Goal: Contribute content: Contribute content

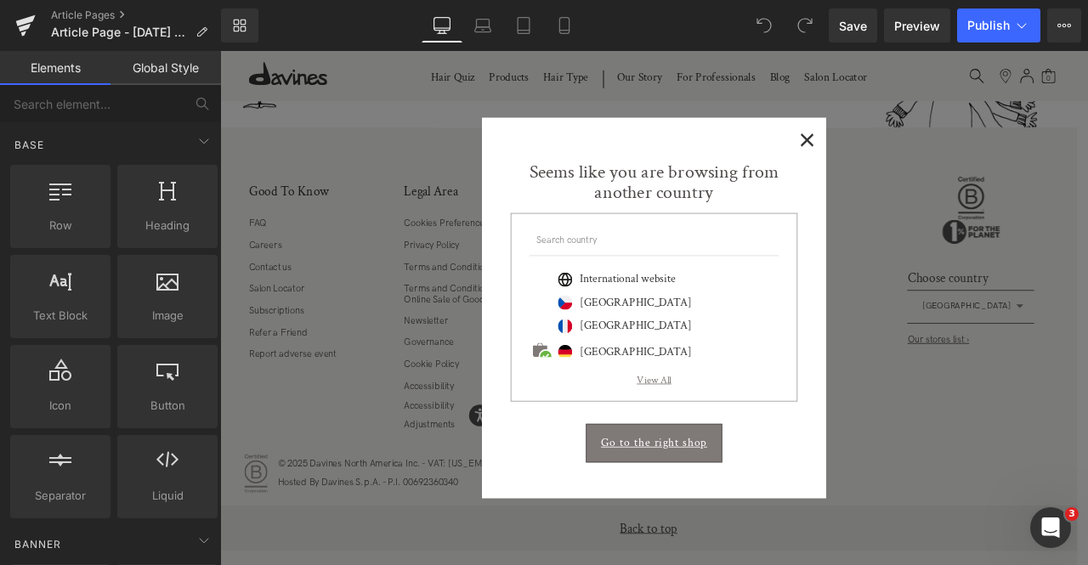
scroll to position [292, 0]
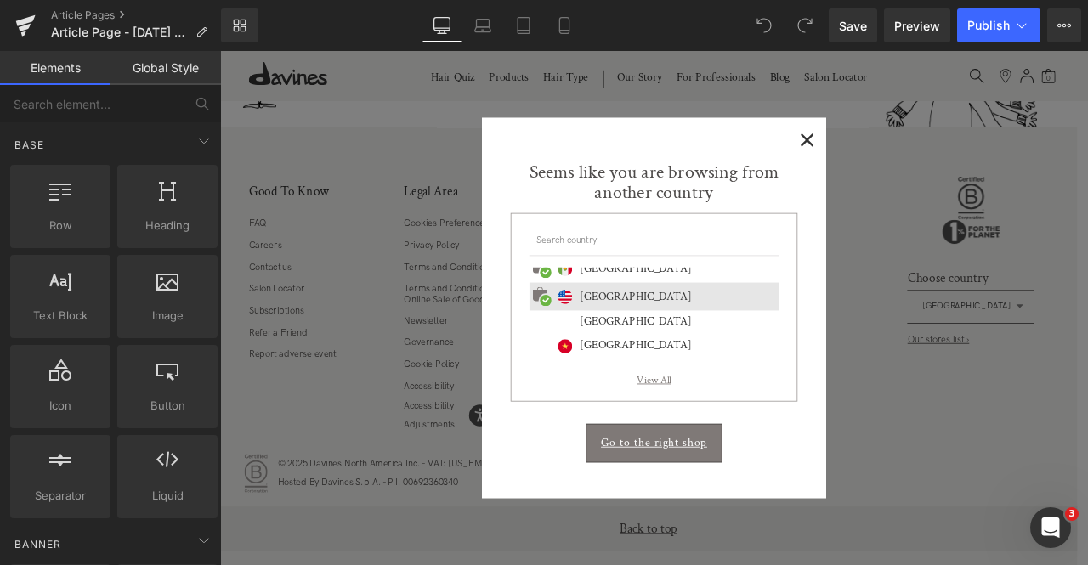
click at [911, 147] on span "×" at bounding box center [916, 154] width 18 height 21
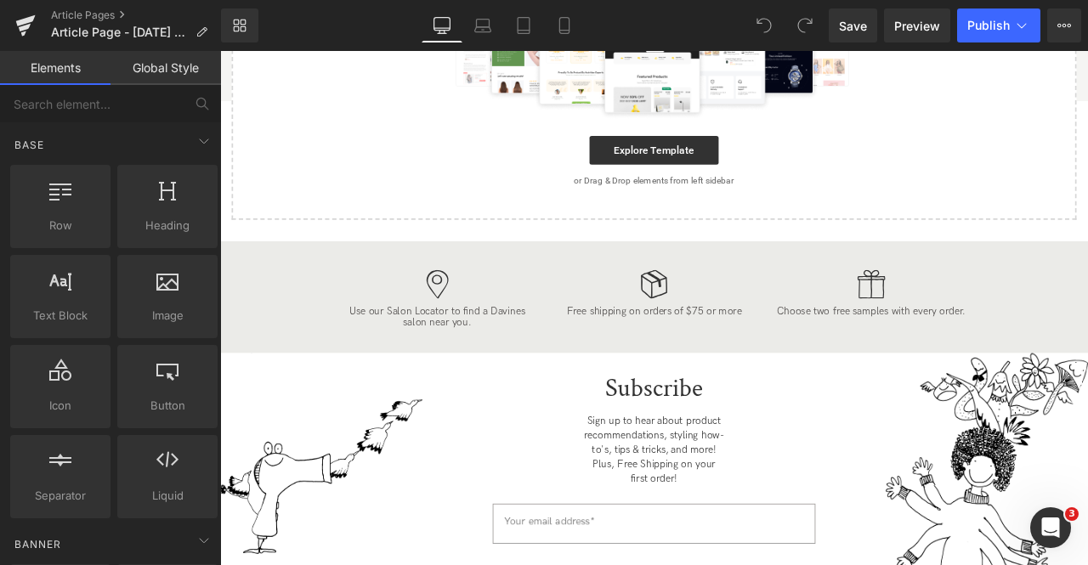
scroll to position [196, 0]
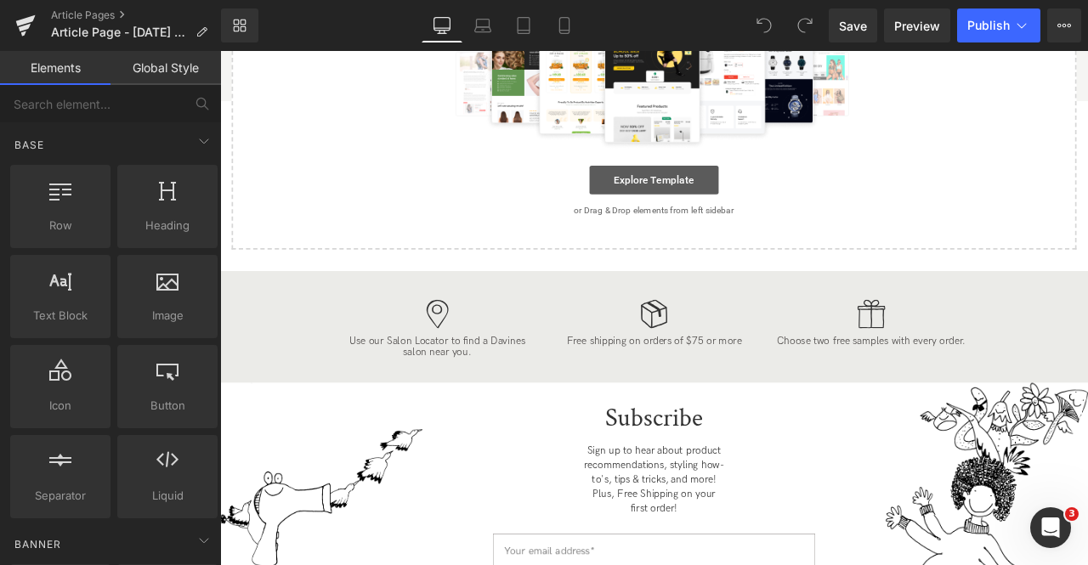
click at [739, 187] on link "Explore Template" at bounding box center [734, 204] width 153 height 34
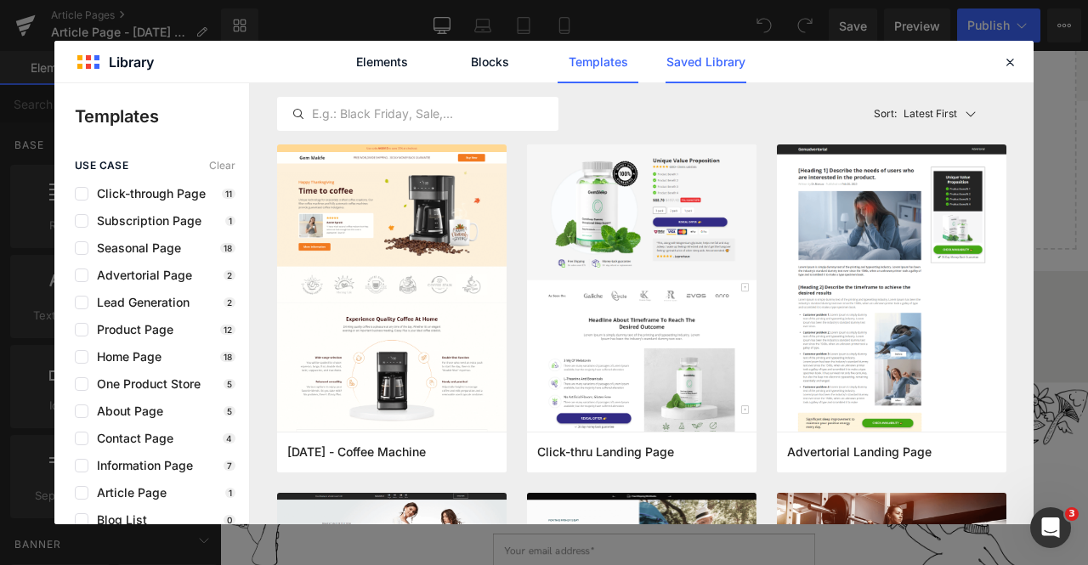
click at [734, 61] on link "Saved Library" at bounding box center [706, 62] width 81 height 43
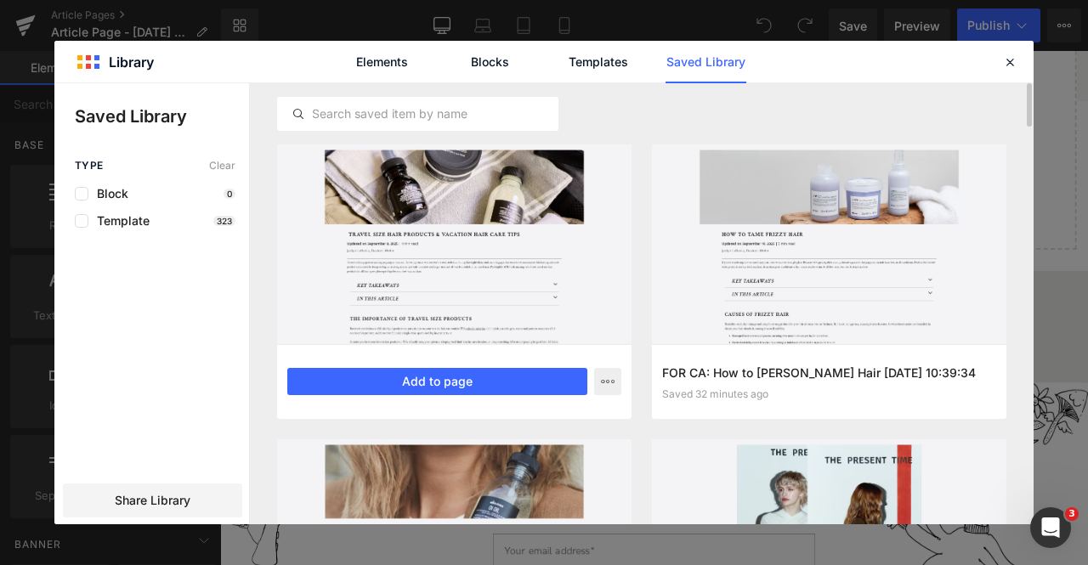
click at [395, 261] on div at bounding box center [454, 245] width 354 height 200
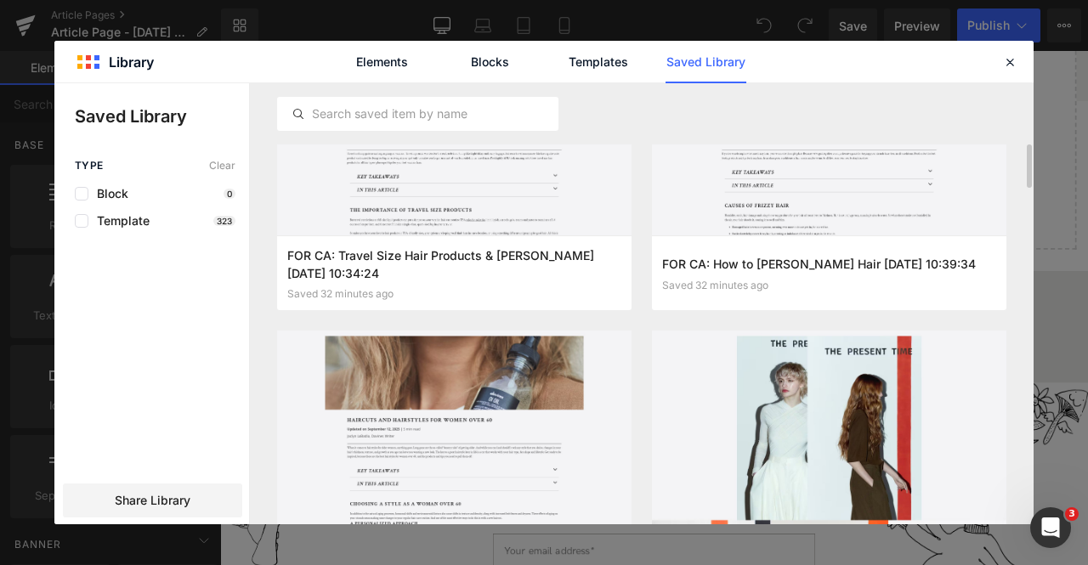
scroll to position [213, 0]
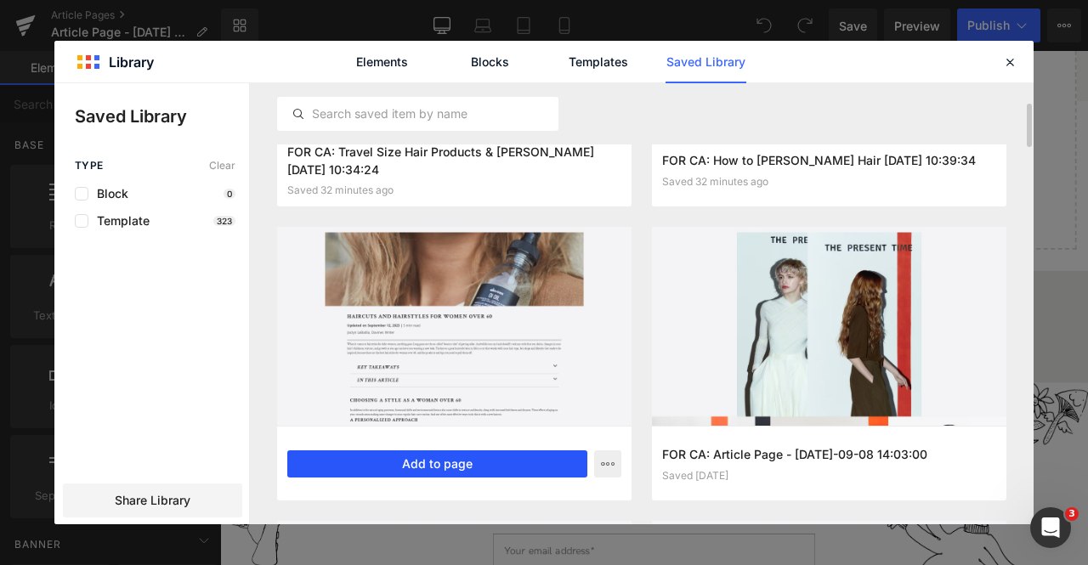
click at [476, 469] on button "Add to page" at bounding box center [437, 464] width 300 height 27
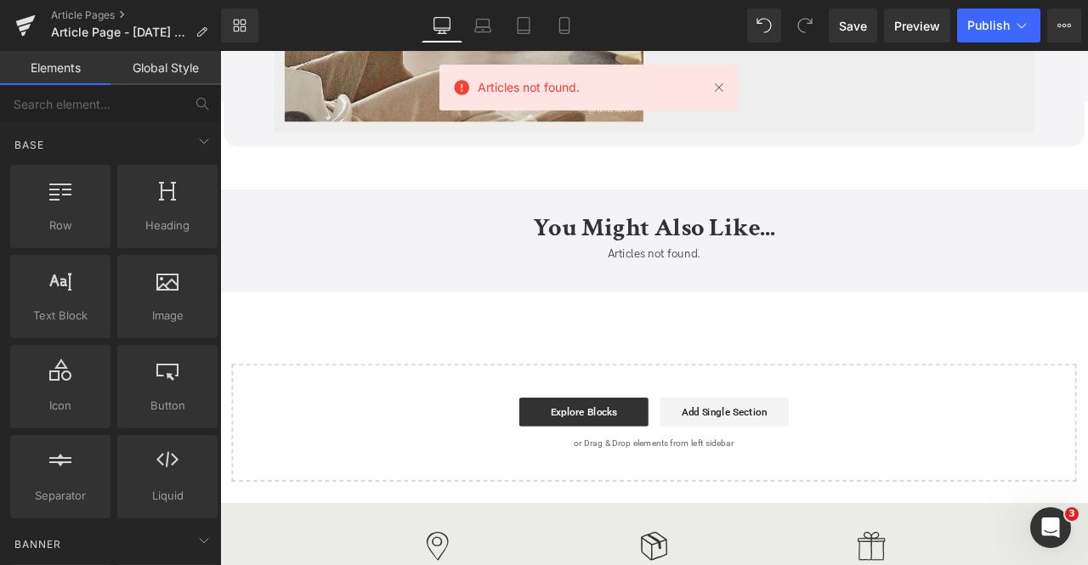
scroll to position [7139, 0]
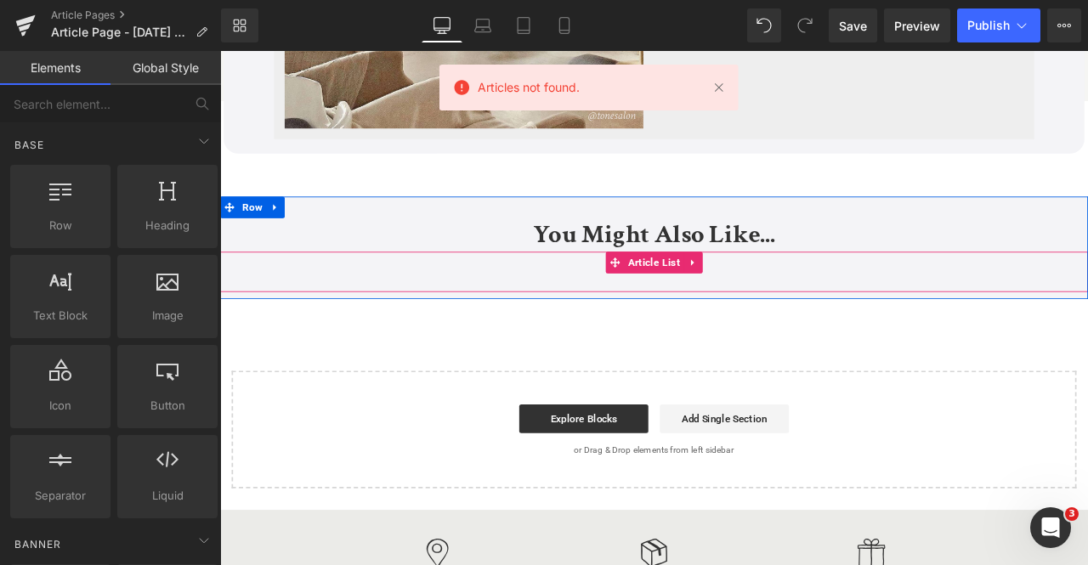
click at [721, 289] on div "Articles not found. Article List" at bounding box center [734, 313] width 1029 height 48
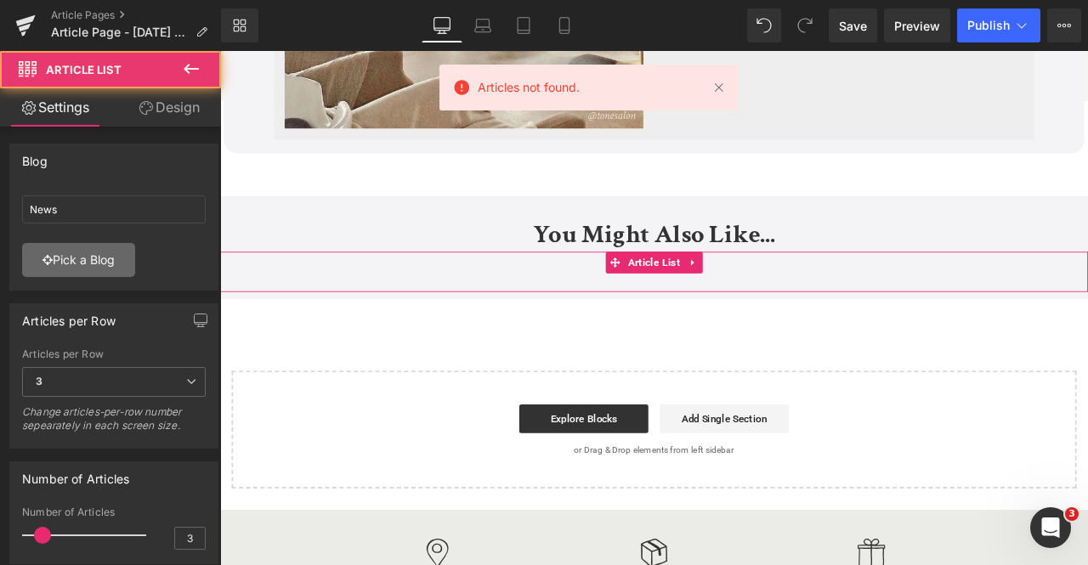
click at [124, 264] on link "Pick a Blog" at bounding box center [78, 260] width 113 height 34
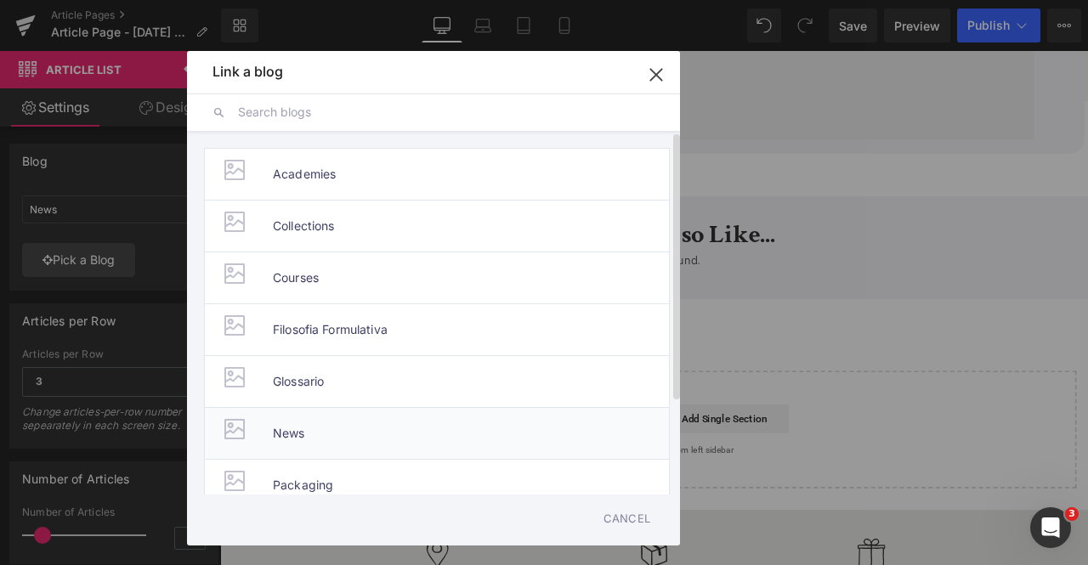
click at [298, 439] on span "News" at bounding box center [289, 433] width 32 height 51
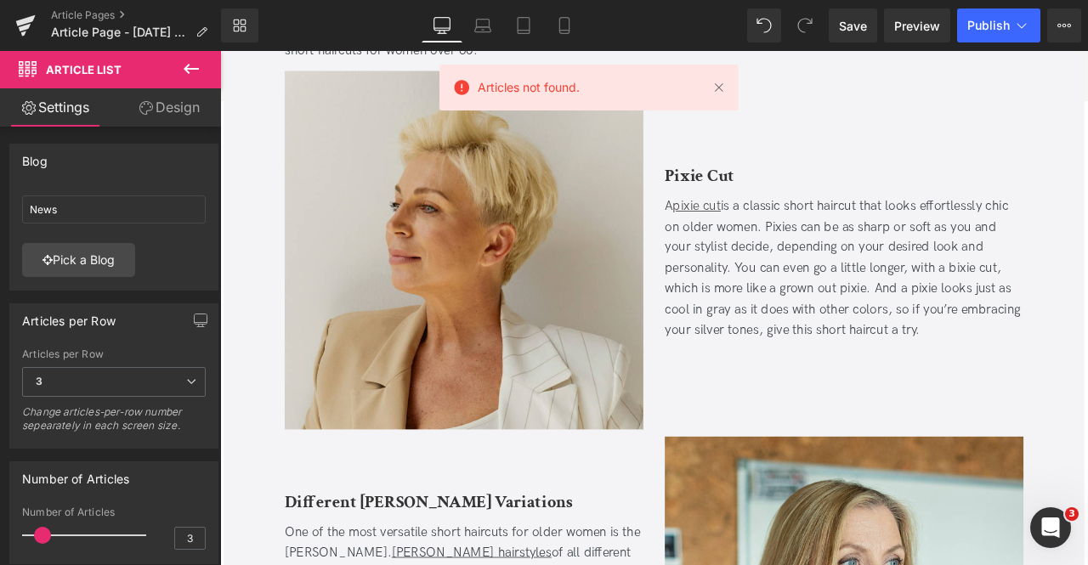
scroll to position [3049, 0]
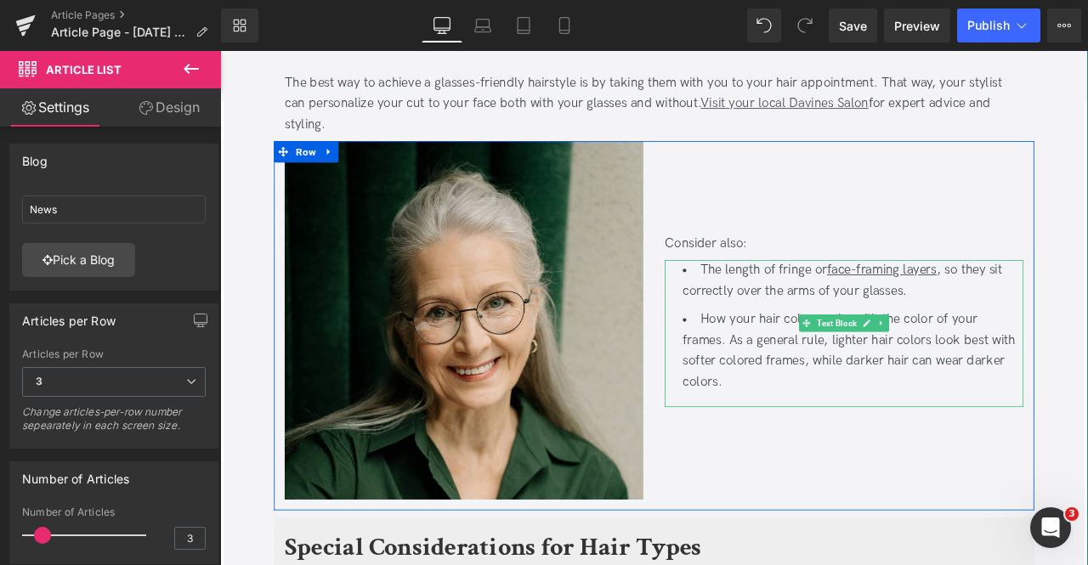
click at [862, 358] on li "How your hair color works with the color of your frames. As a general rule, lig…" at bounding box center [970, 407] width 404 height 98
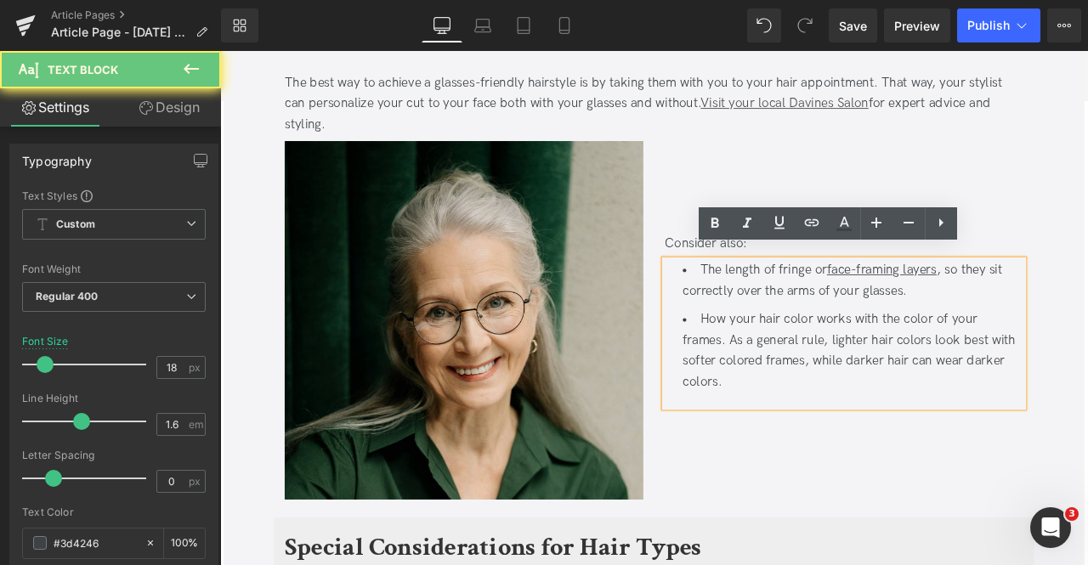
click at [914, 358] on li "How your hair color works with the color of your frames. As a general rule, lig…" at bounding box center [970, 407] width 404 height 98
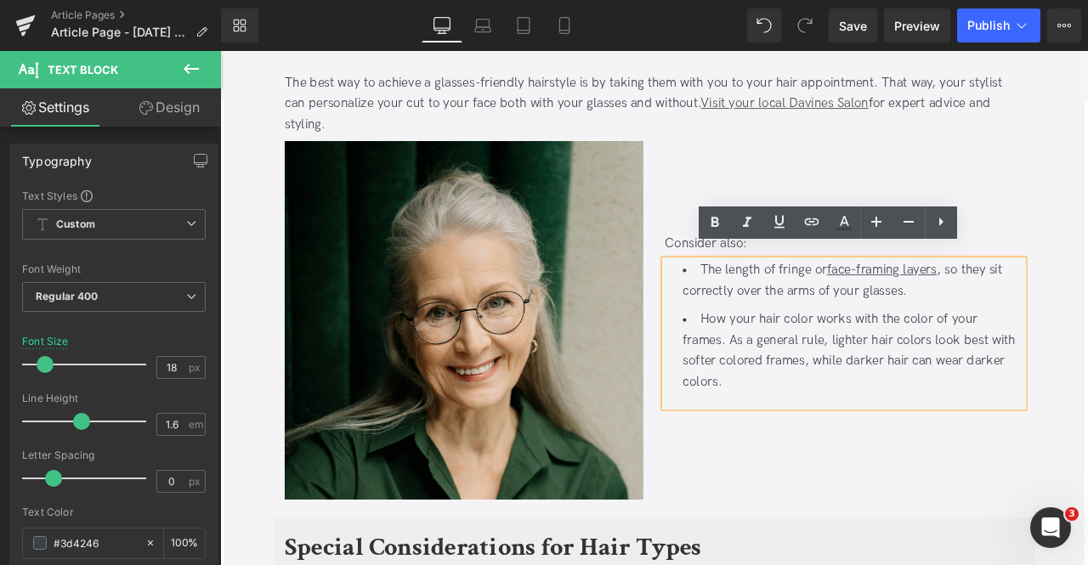
scroll to position [3037, 0]
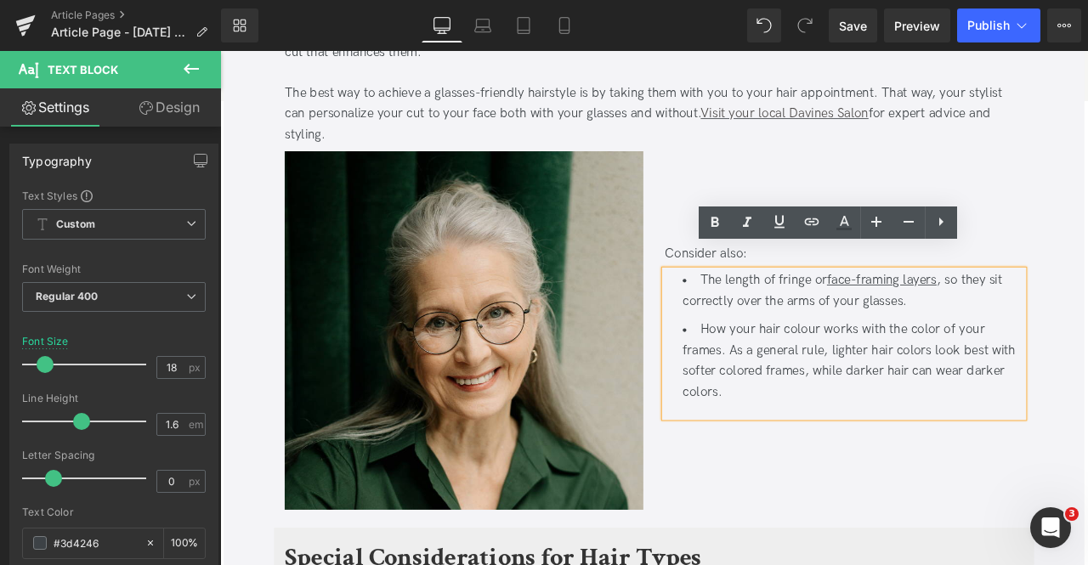
click at [1059, 370] on li "How your hair colour works with the color of your frames. As a general rule, li…" at bounding box center [970, 419] width 404 height 98
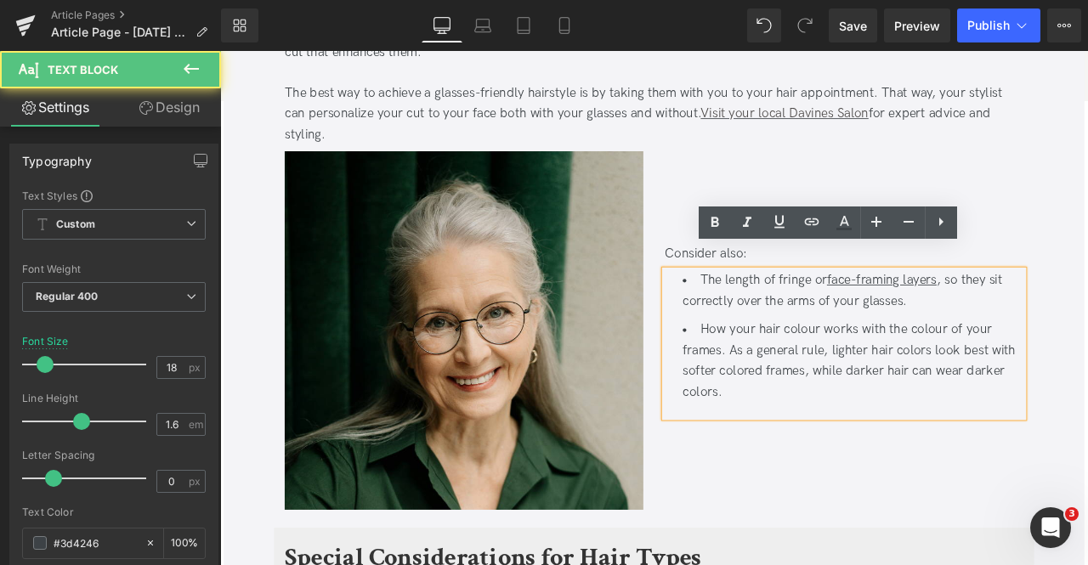
click at [1035, 378] on li "How your hair colour works with the colour of your frames. As a general rule, l…" at bounding box center [970, 419] width 404 height 98
click at [1045, 382] on li "How your hair colour works with the colour of your frames. As a general rule, l…" at bounding box center [970, 419] width 404 height 98
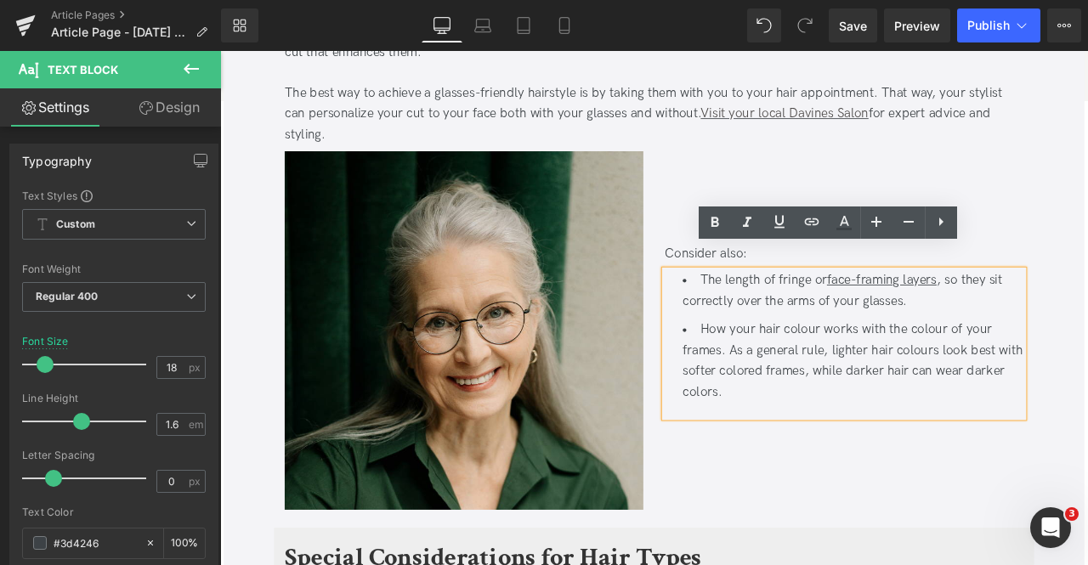
click at [842, 401] on li "How your hair colour works with the colour of your frames. As a general rule, l…" at bounding box center [970, 419] width 404 height 98
click at [833, 406] on li "How your hair colour works with the colour of your frames. As a general rule, l…" at bounding box center [970, 419] width 404 height 98
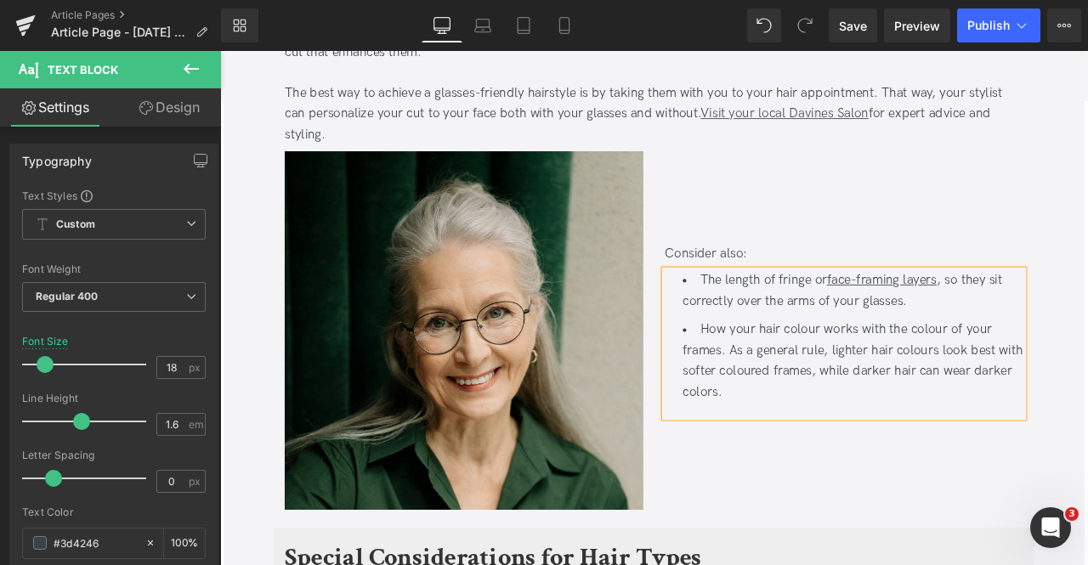
click at [795, 420] on li "How your hair colour works with the colour of your frames. As a general rule, l…" at bounding box center [970, 419] width 404 height 98
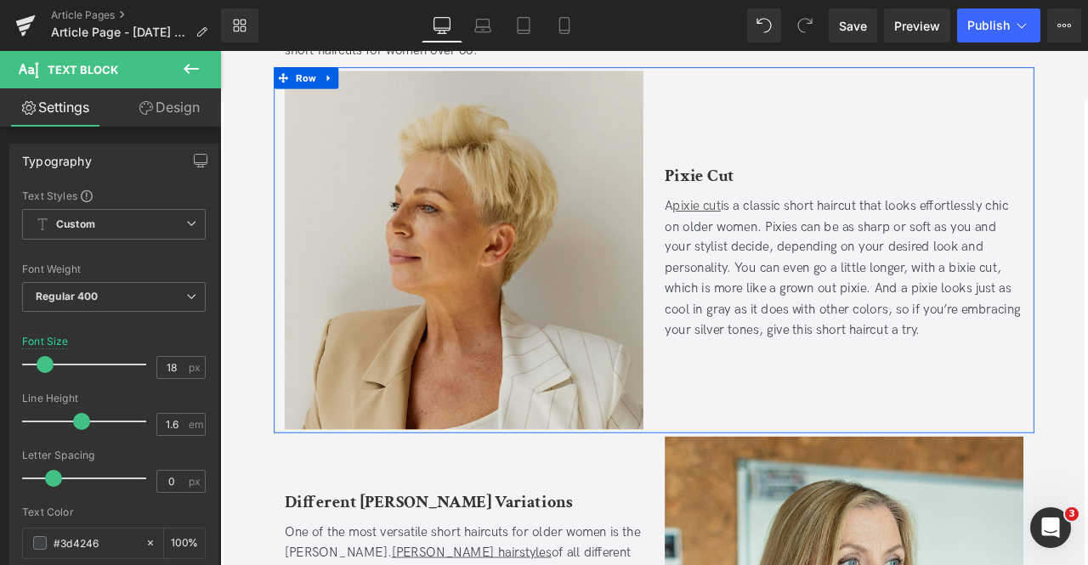
click at [961, 366] on div "A pixie cut is a classic short haircut that looks effortlessly chic on older wo…" at bounding box center [959, 310] width 425 height 172
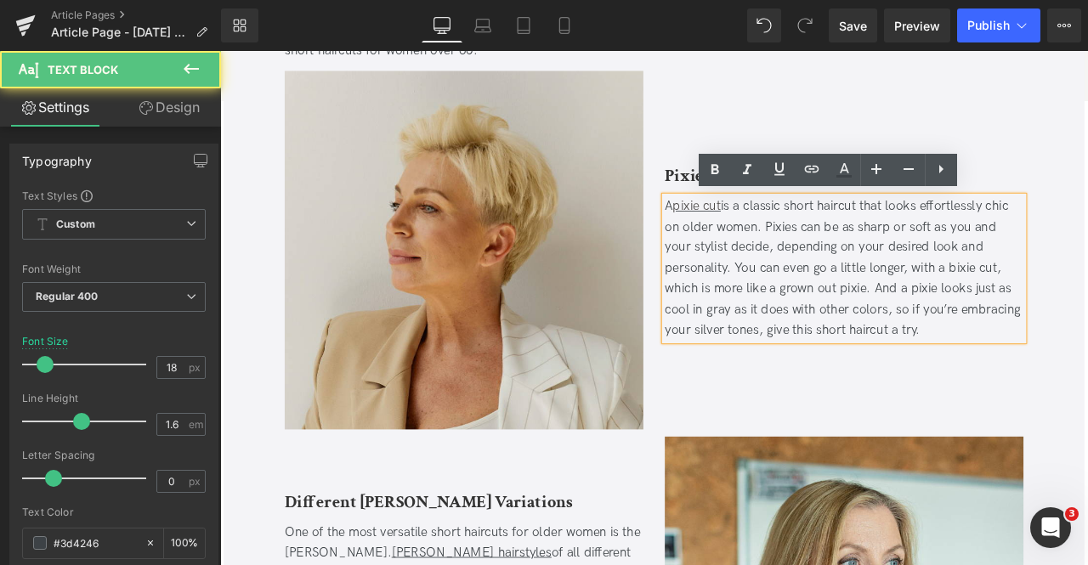
click at [996, 357] on div "A pixie cut is a classic short haircut that looks effortlessly chic on older wo…" at bounding box center [959, 310] width 425 height 172
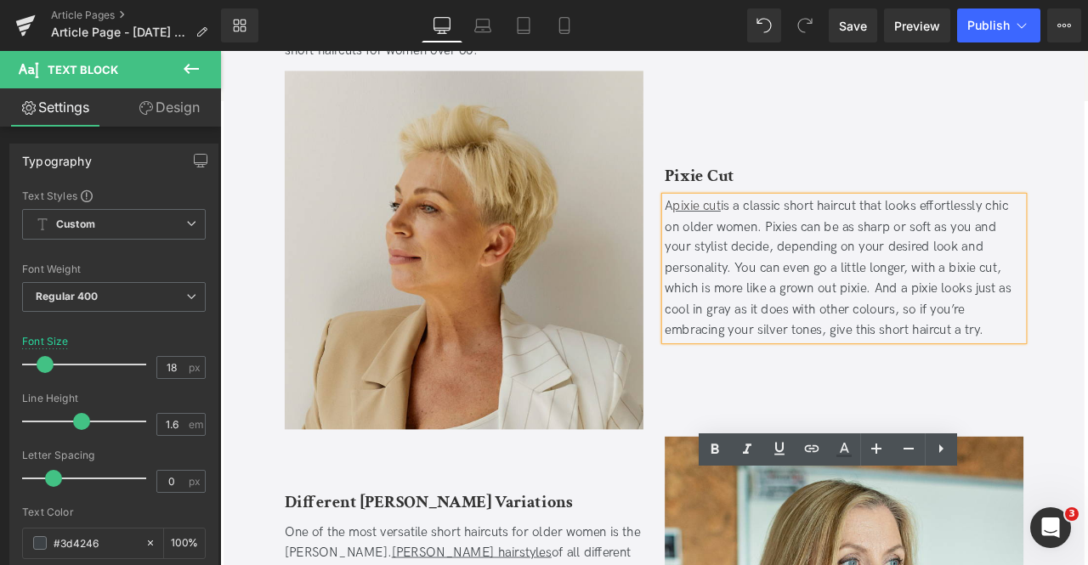
scroll to position [688, 0]
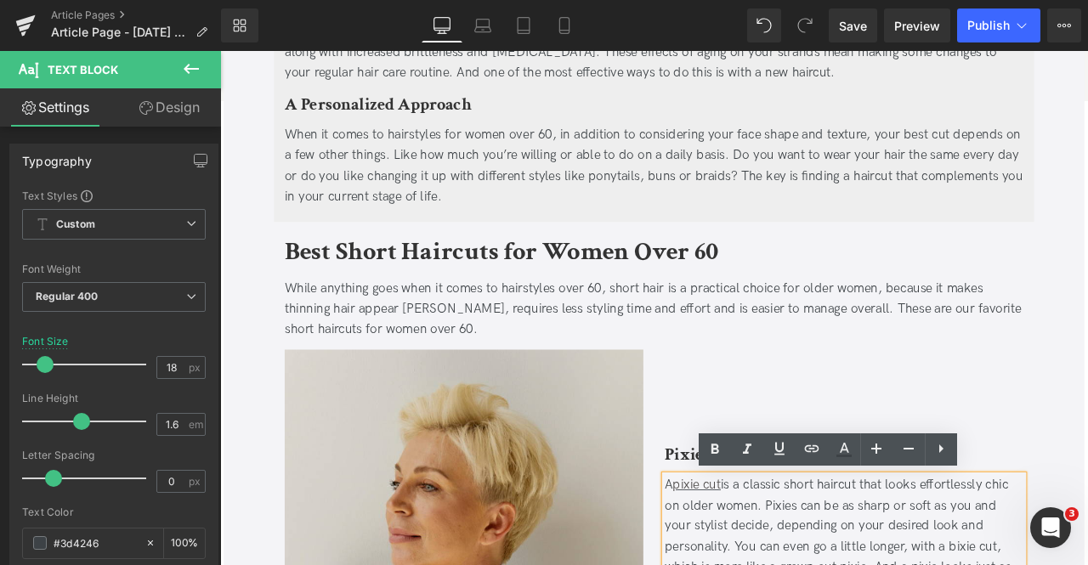
click at [1040, 351] on div "While anything goes when it comes to hairstyles over 60, short hair is a practi…" at bounding box center [735, 357] width 876 height 73
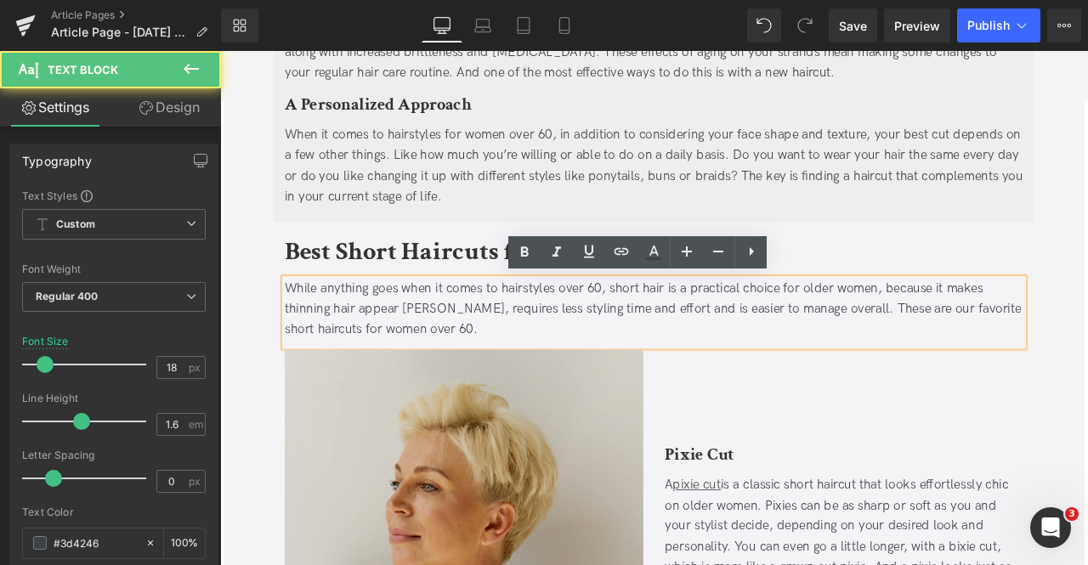
click at [1057, 356] on div "While anything goes when it comes to hairstyles over 60, short hair is a practi…" at bounding box center [735, 357] width 876 height 73
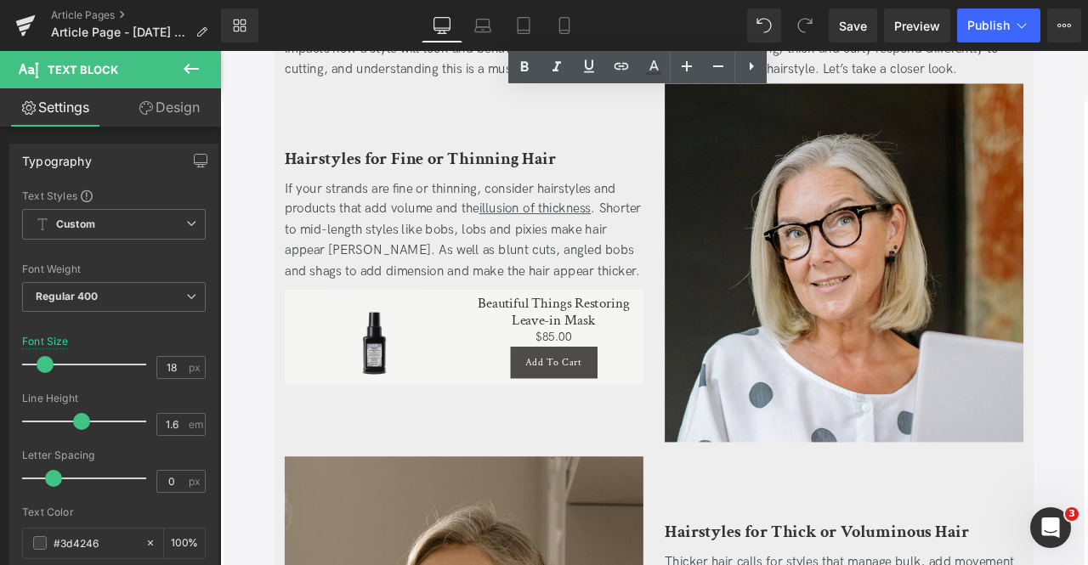
scroll to position [3783, 0]
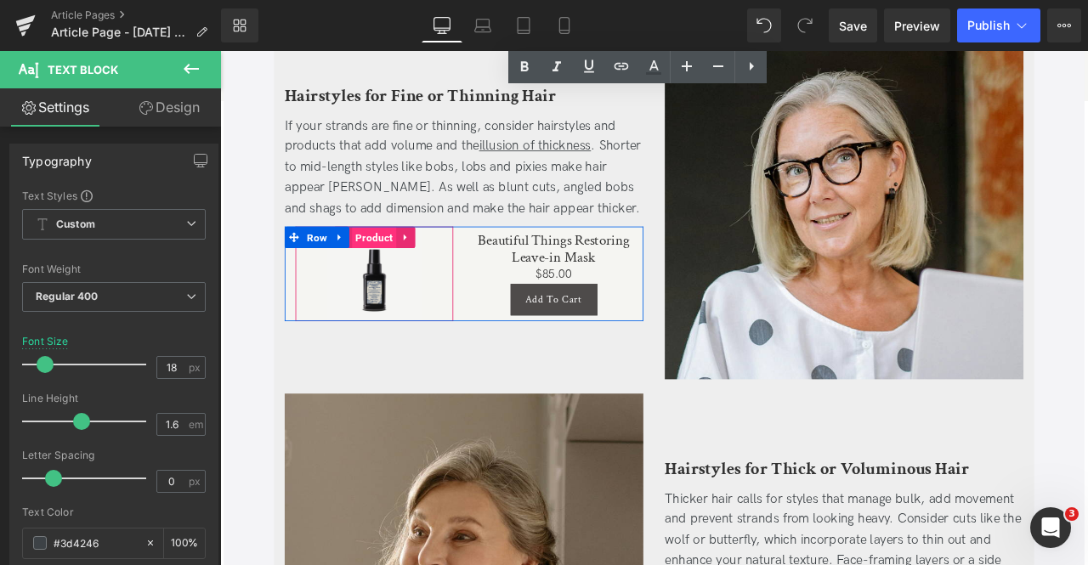
click at [388, 259] on span "Product" at bounding box center [403, 272] width 53 height 26
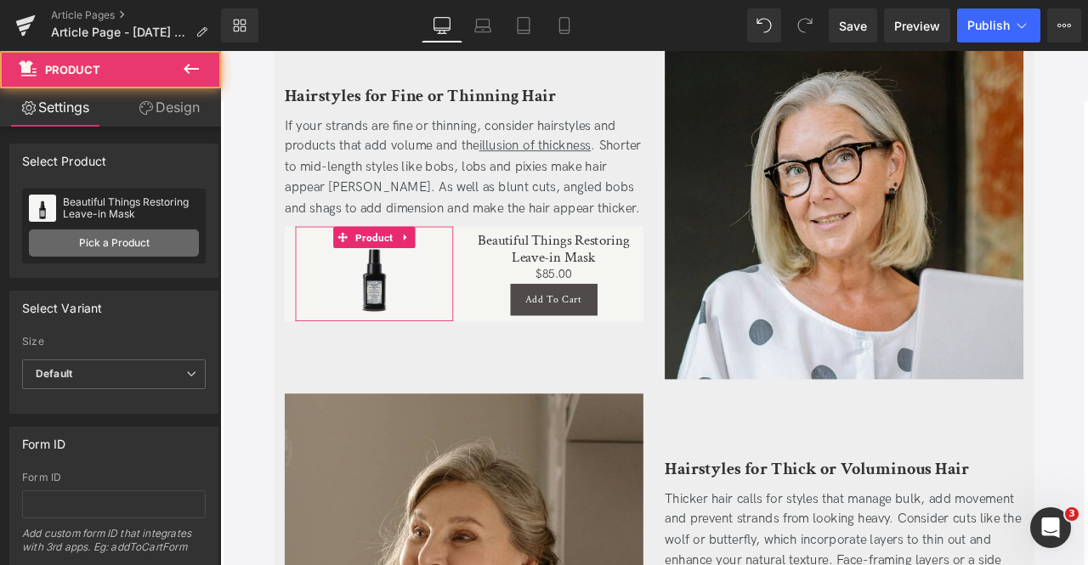
click at [125, 247] on link "Pick a Product" at bounding box center [114, 243] width 170 height 27
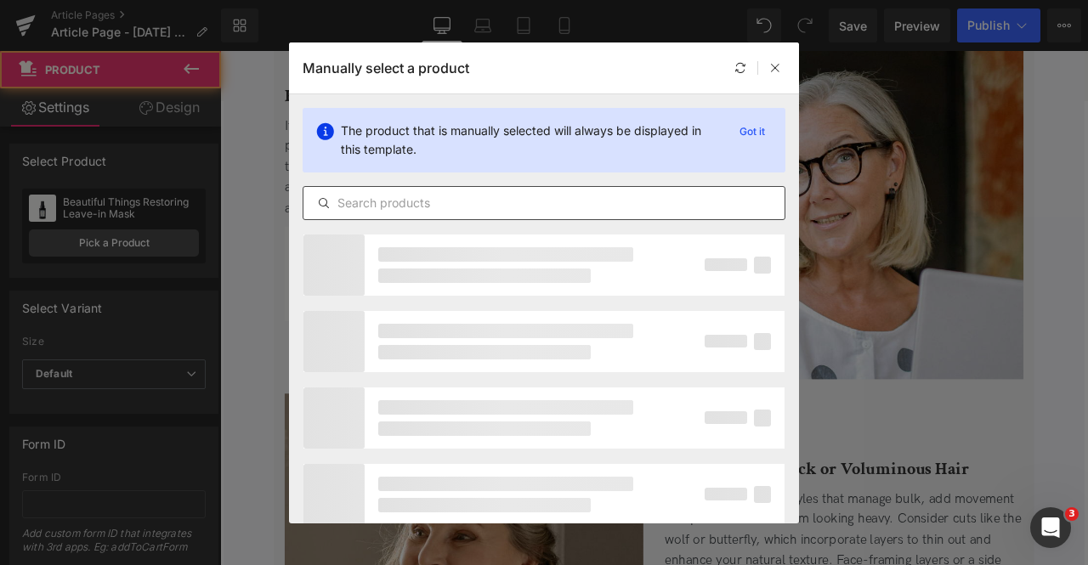
click at [445, 196] on input "text" at bounding box center [543, 203] width 481 height 20
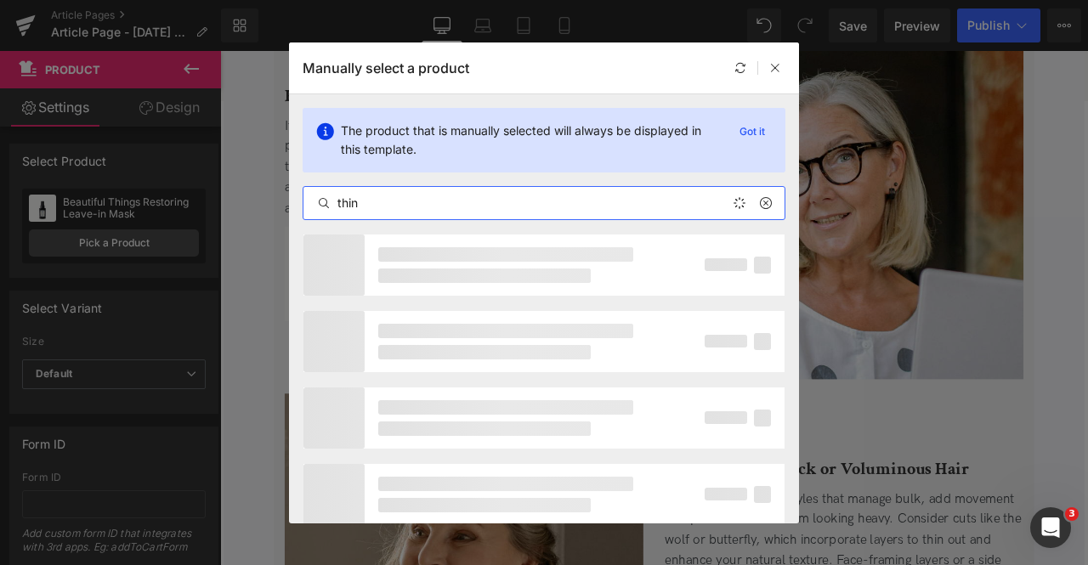
type input "thin"
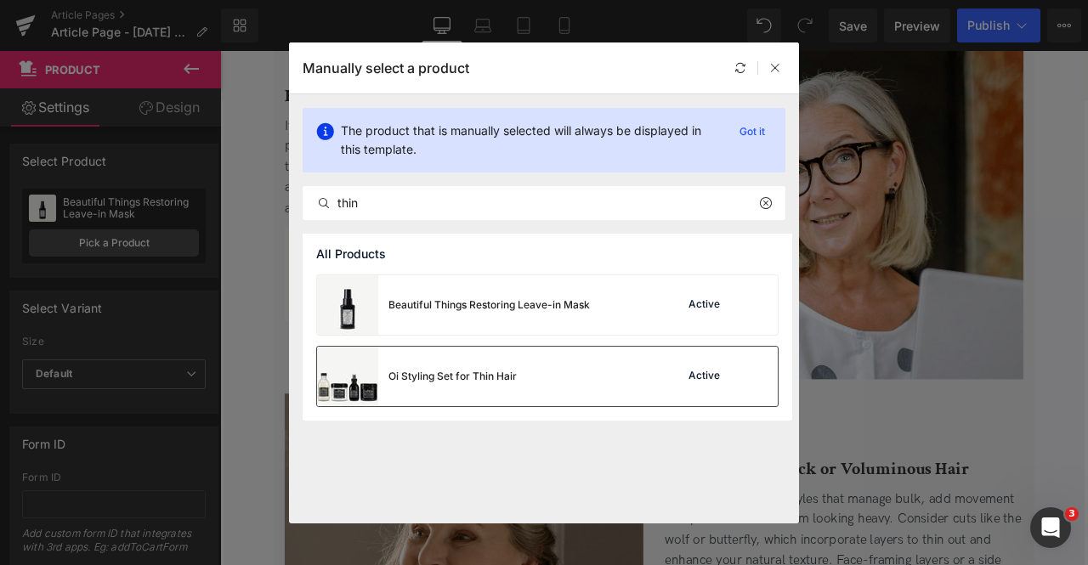
click at [464, 396] on div "Oi Styling Set for Thin Hair" at bounding box center [417, 377] width 200 height 60
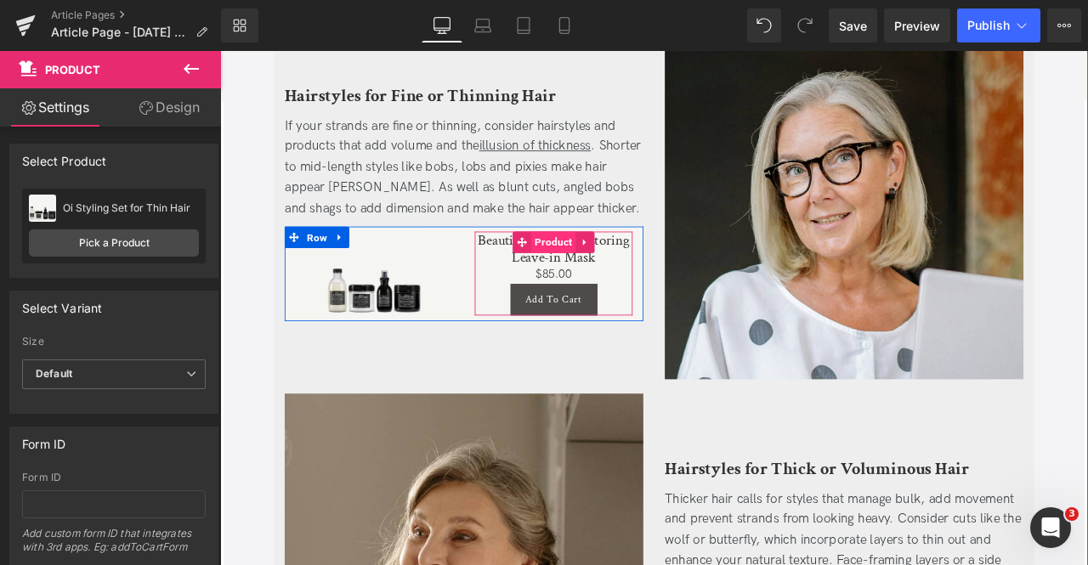
click at [608, 265] on span "Product" at bounding box center [615, 278] width 53 height 26
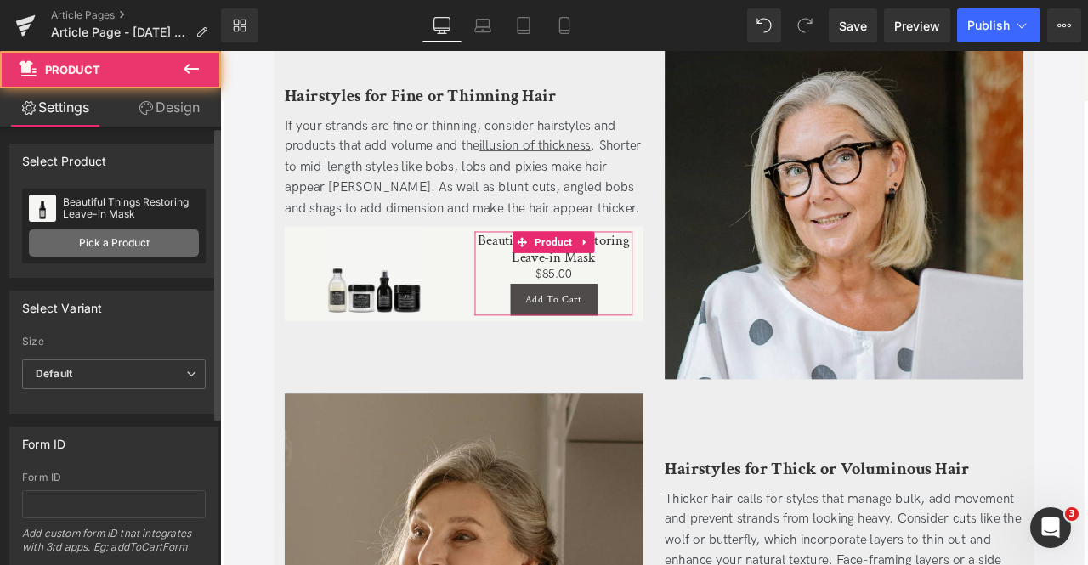
click at [128, 230] on link "Pick a Product" at bounding box center [114, 243] width 170 height 27
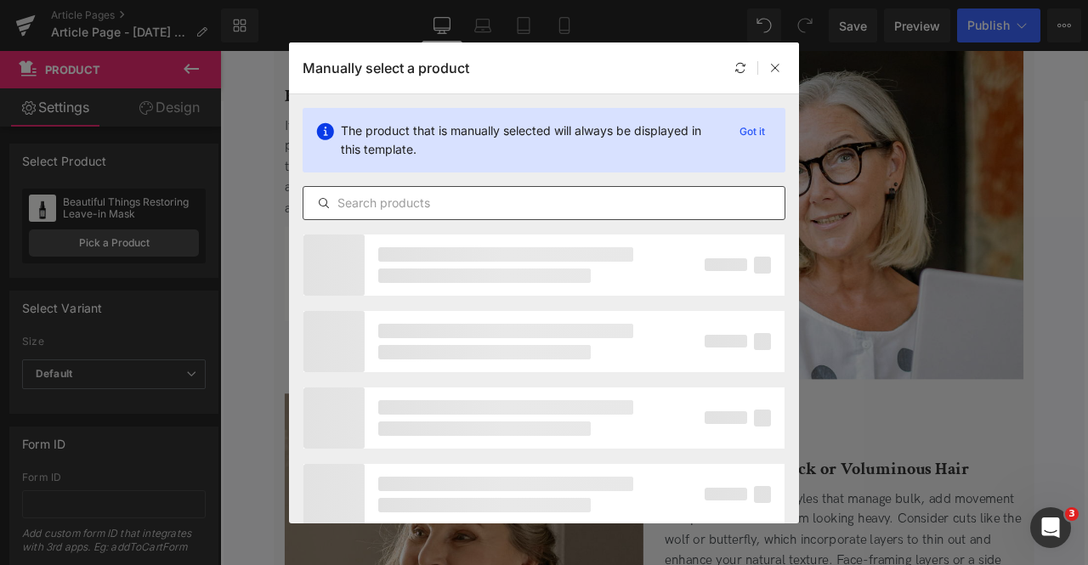
click at [404, 201] on input "text" at bounding box center [543, 203] width 481 height 20
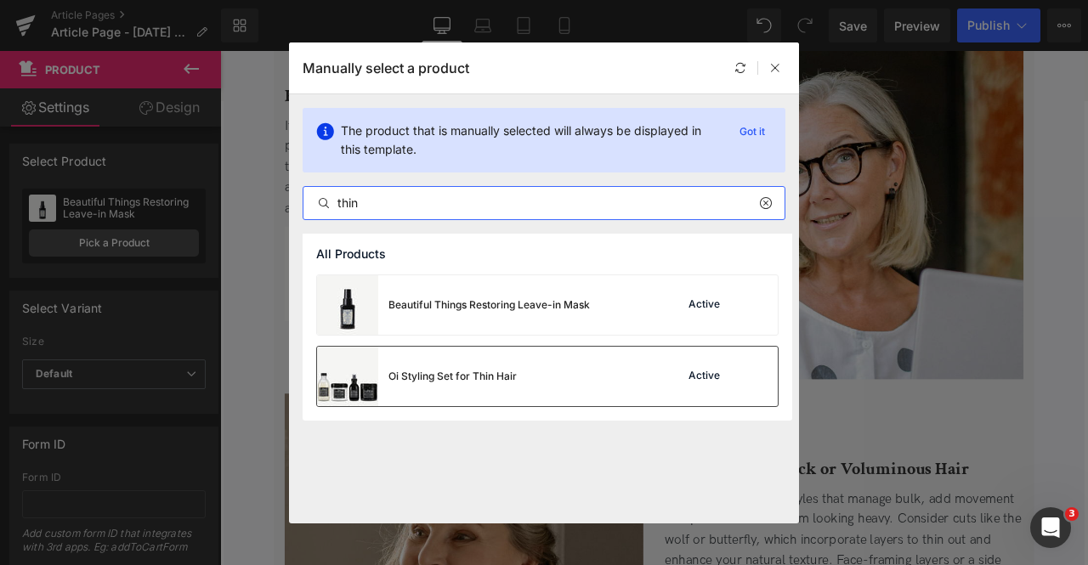
type input "thin"
click at [459, 400] on div "Oi Styling Set for Thin Hair" at bounding box center [417, 377] width 200 height 60
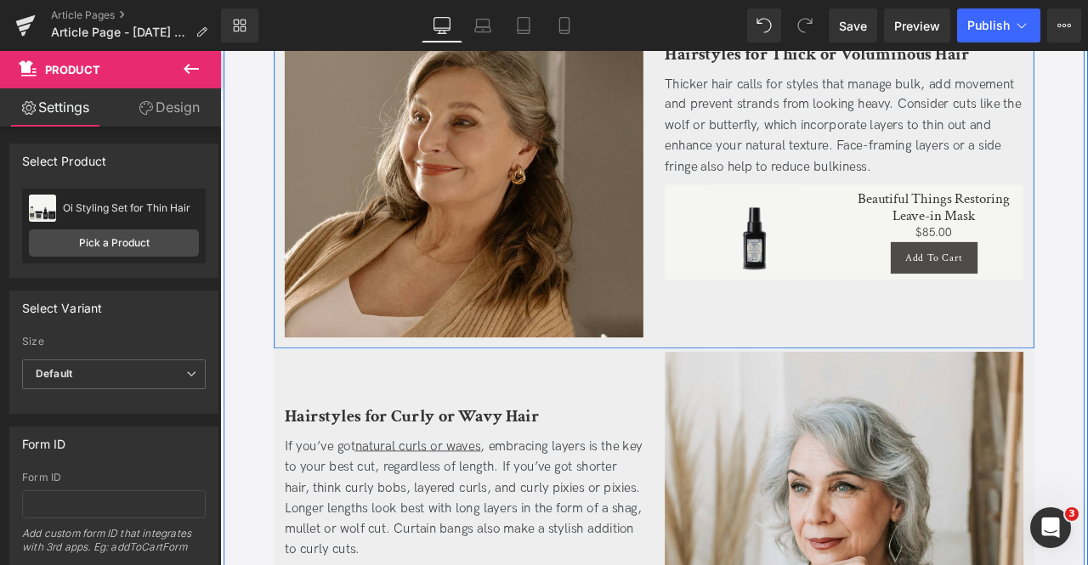
scroll to position [4294, 0]
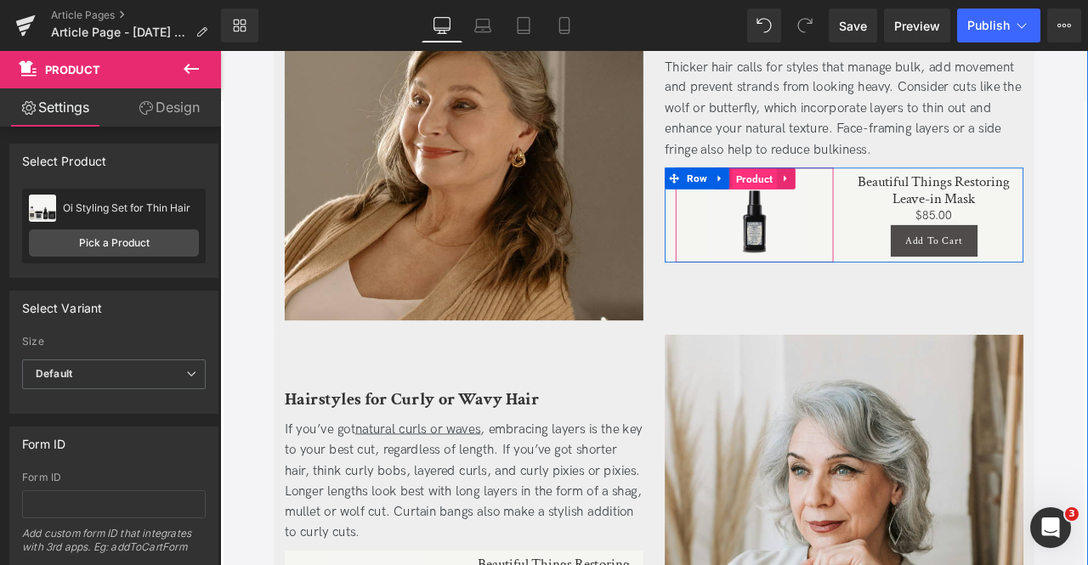
click at [848, 190] on span "Product" at bounding box center [853, 203] width 53 height 26
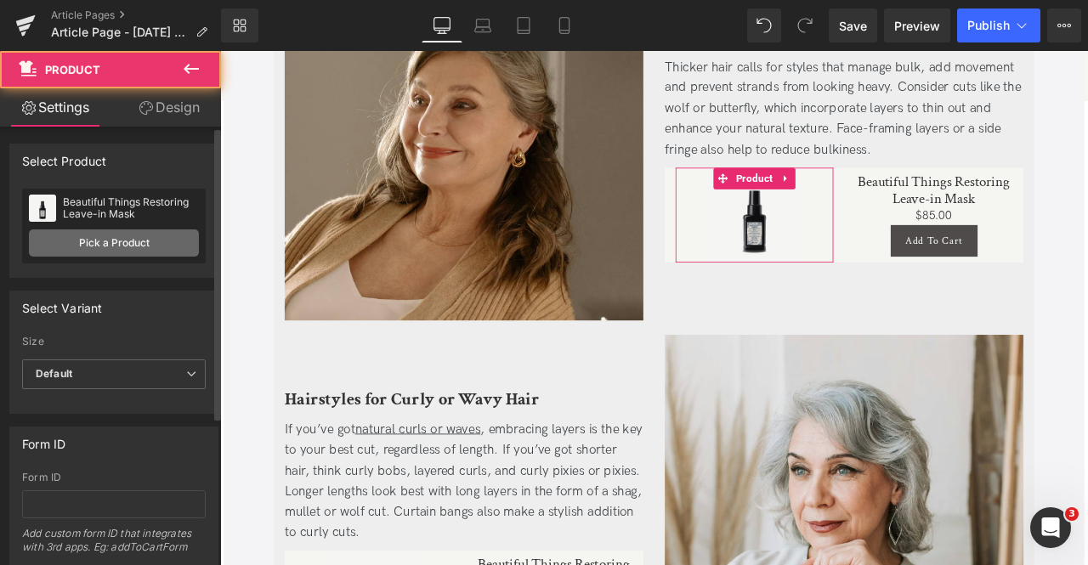
click at [121, 235] on link "Pick a Product" at bounding box center [114, 243] width 170 height 27
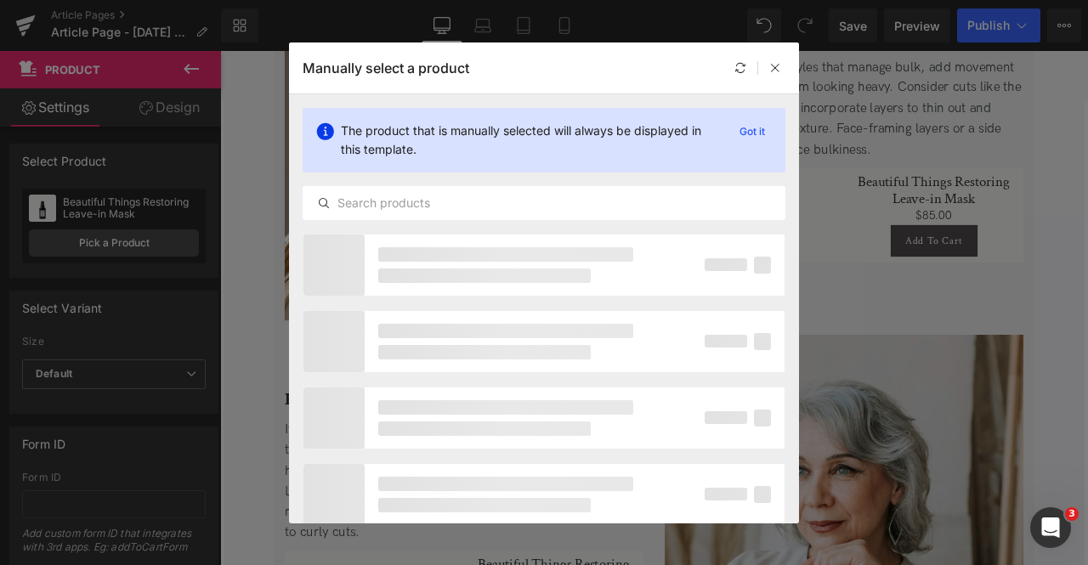
click at [401, 220] on div "The product that is manually selected will always be displayed in this template…" at bounding box center [544, 163] width 510 height 139
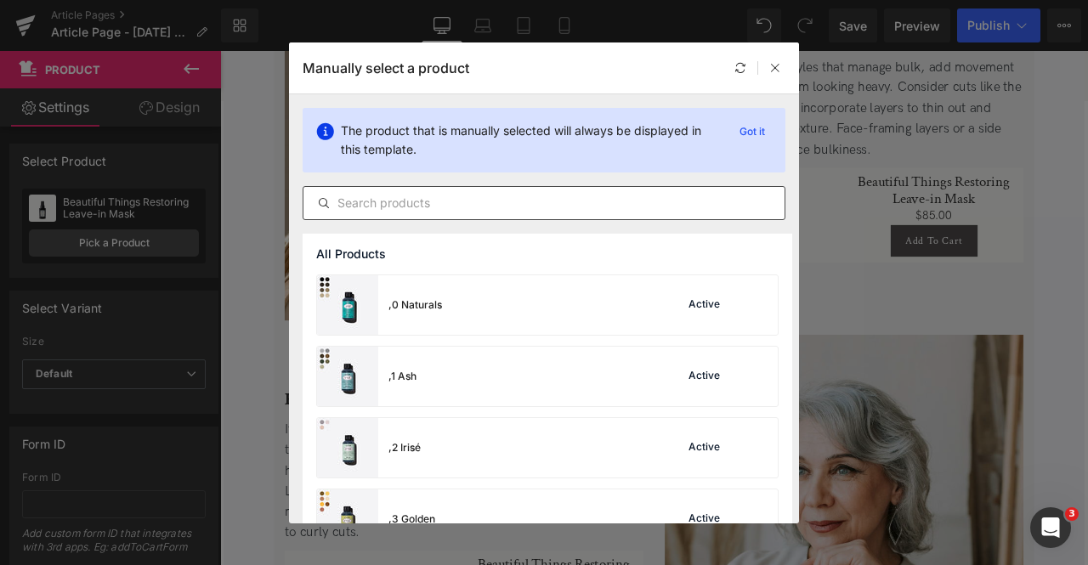
click at [374, 201] on input "text" at bounding box center [543, 203] width 481 height 20
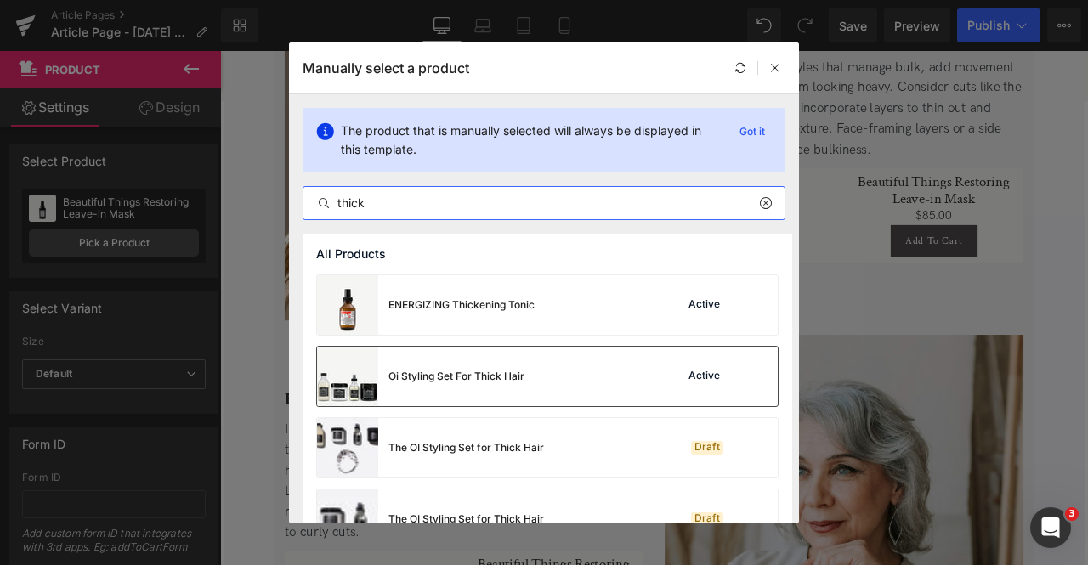
type input "thick"
click at [555, 370] on div "Oi Styling Set For Thick Hair Active" at bounding box center [547, 377] width 461 height 60
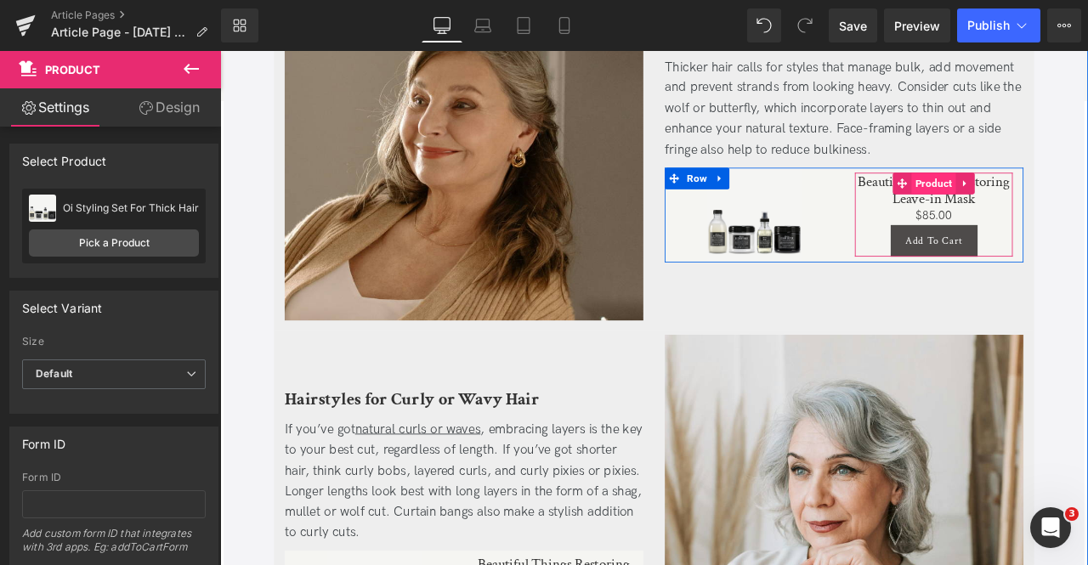
click at [1069, 196] on span "Product" at bounding box center [1066, 209] width 53 height 26
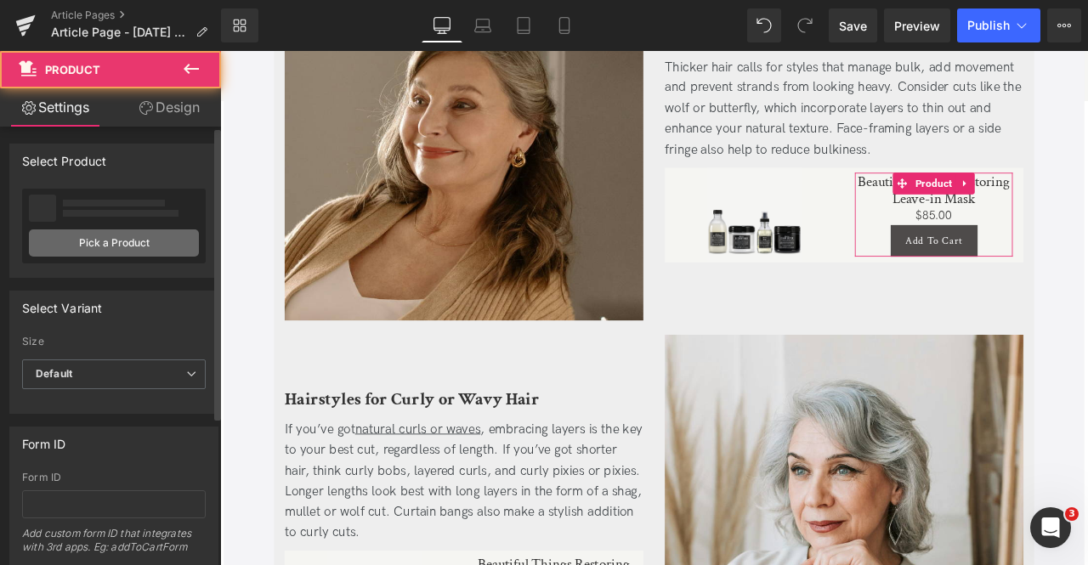
click at [89, 252] on link "Pick a Product" at bounding box center [114, 243] width 170 height 27
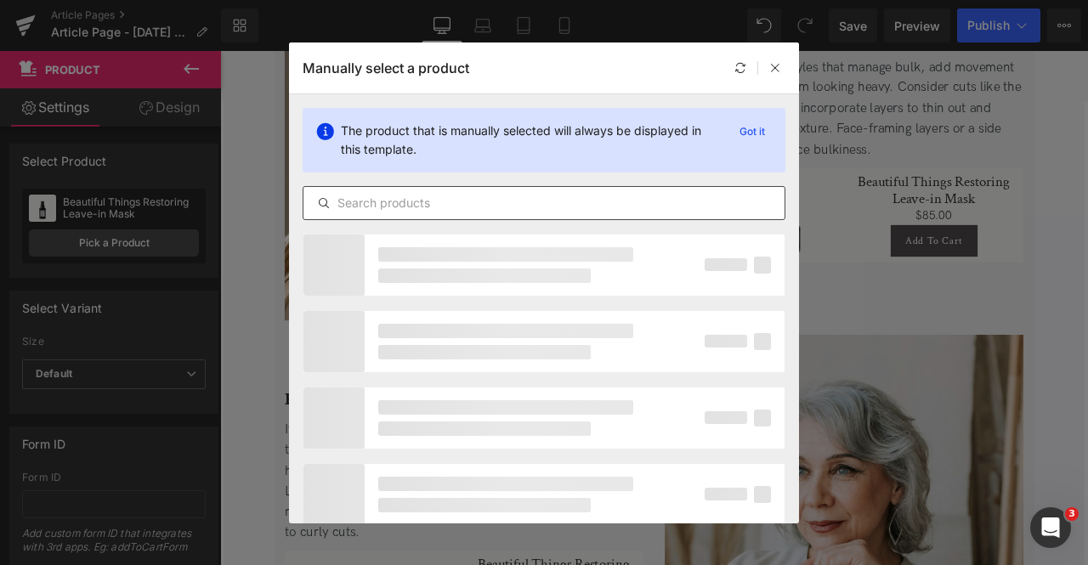
click at [412, 213] on input "text" at bounding box center [543, 203] width 481 height 20
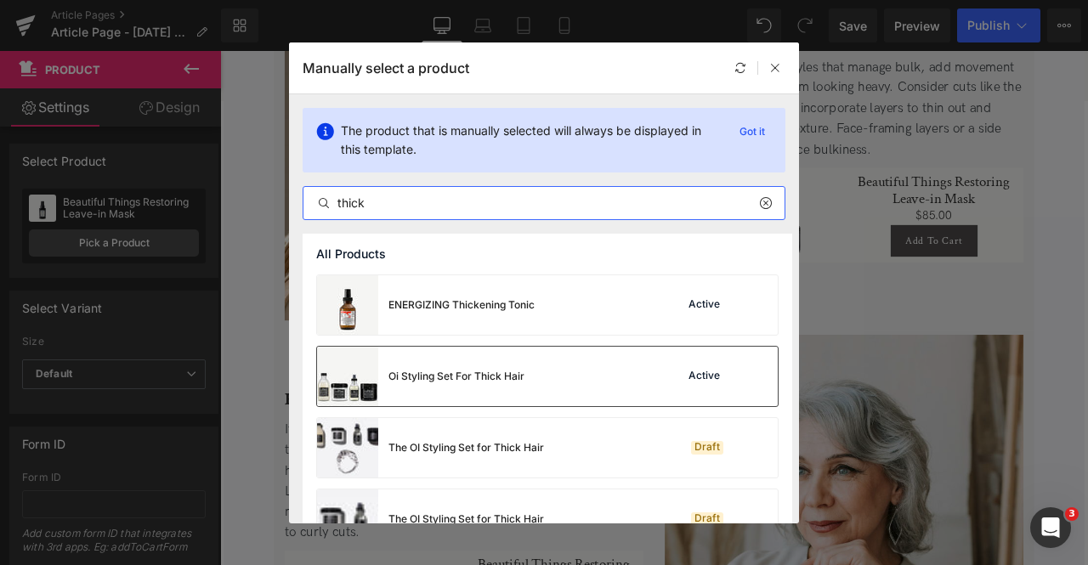
type input "thick"
click at [448, 375] on div "Oi Styling Set For Thick Hair" at bounding box center [456, 376] width 136 height 15
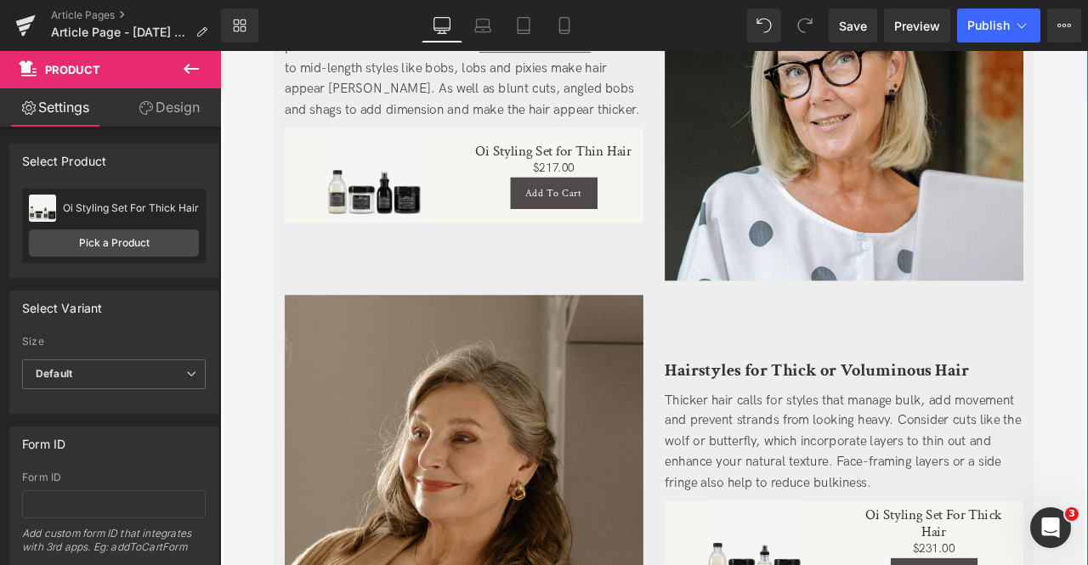
scroll to position [3863, 0]
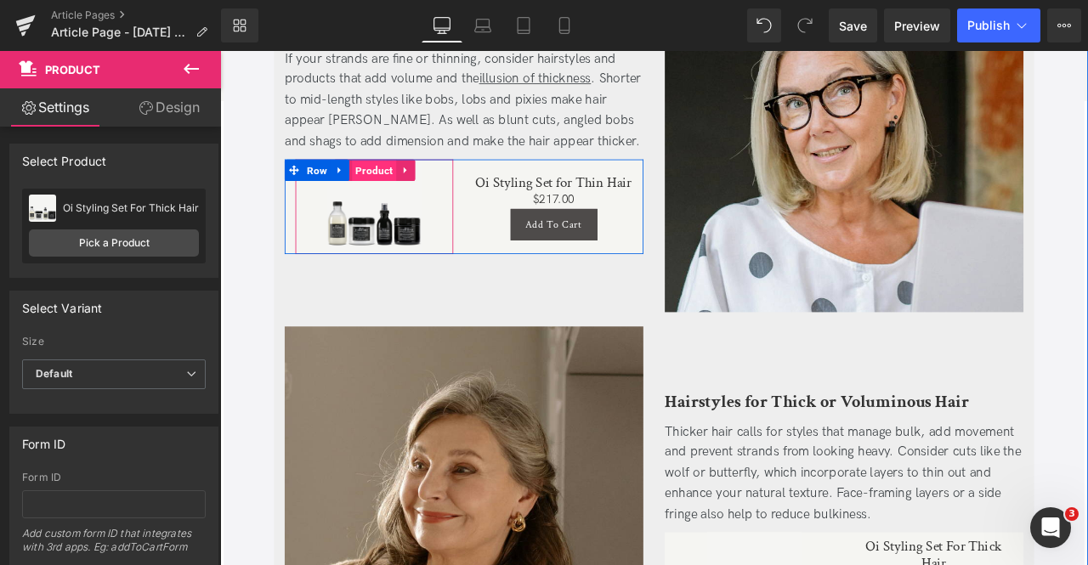
click at [393, 179] on span "Product" at bounding box center [403, 192] width 53 height 26
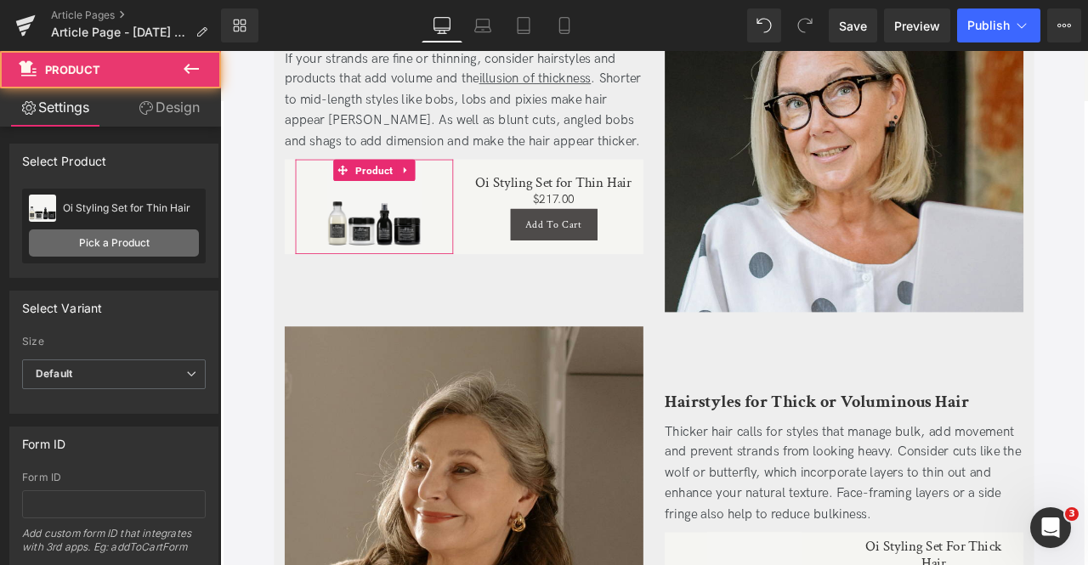
click at [143, 243] on link "Pick a Product" at bounding box center [114, 243] width 170 height 27
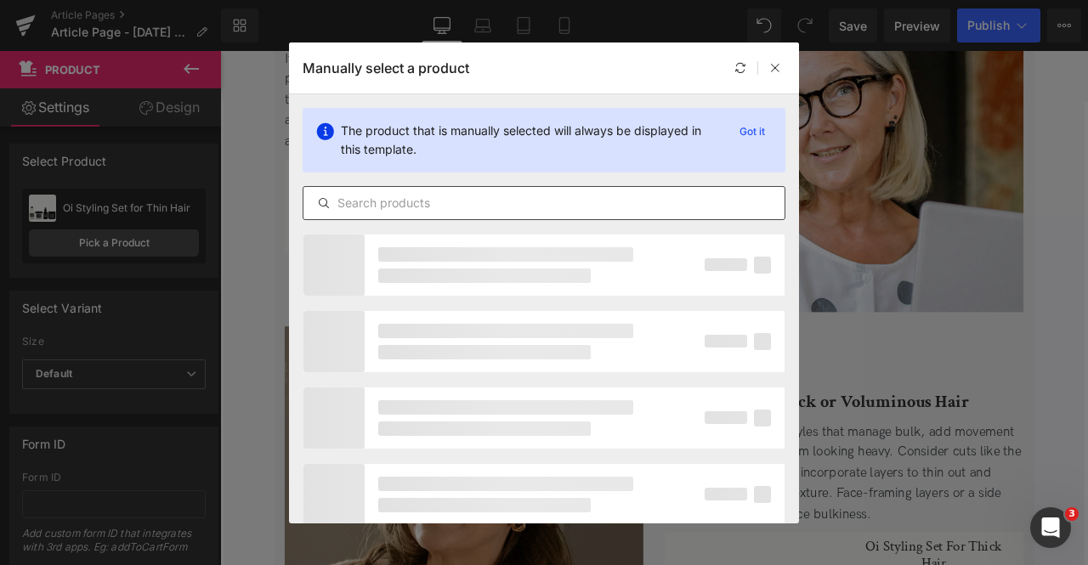
click at [491, 199] on input "text" at bounding box center [543, 203] width 481 height 20
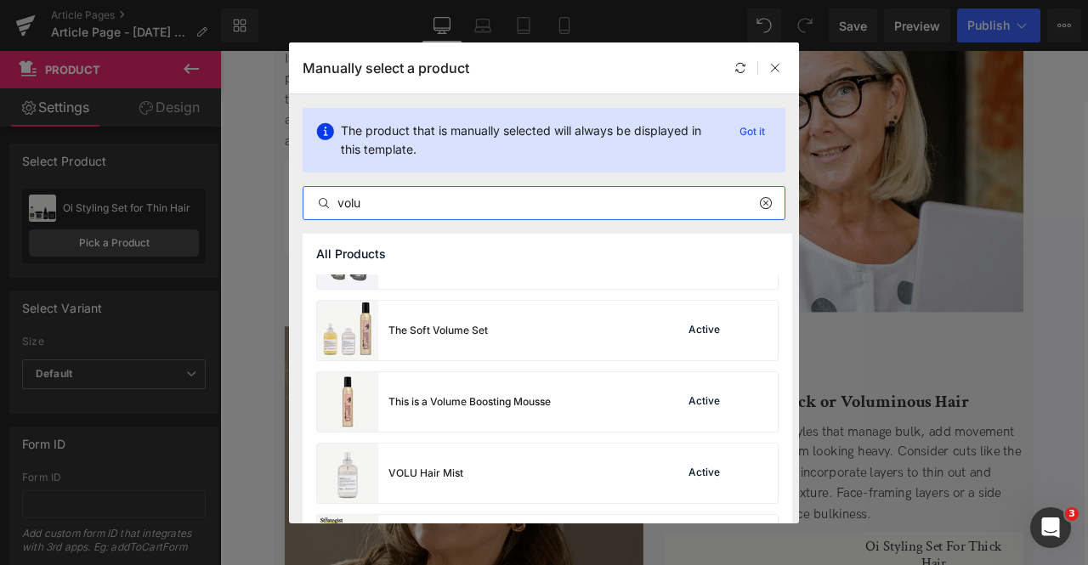
scroll to position [112, 0]
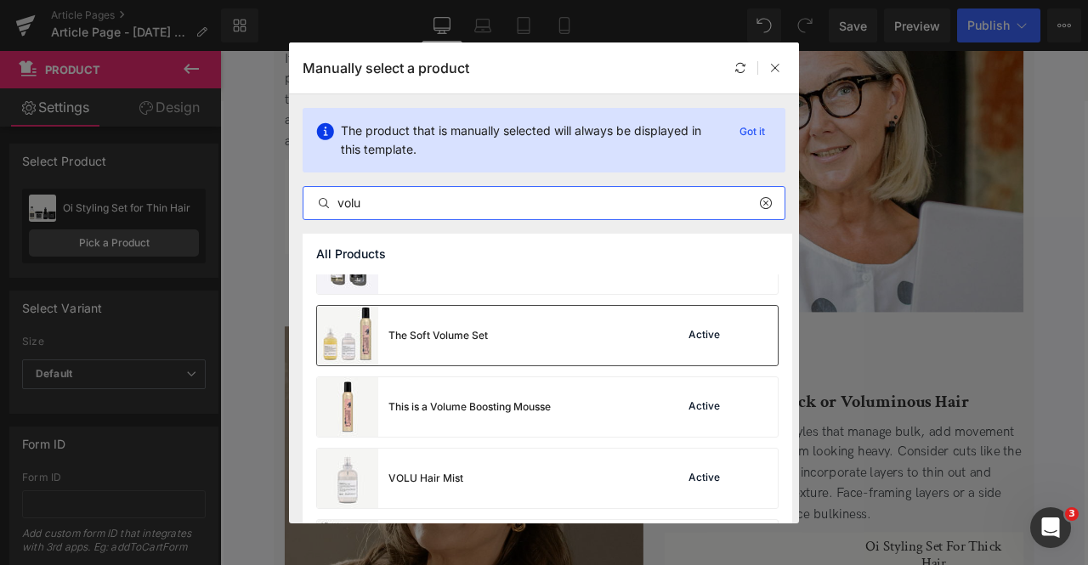
type input "volu"
click at [515, 332] on div "The Soft Volume Set Active" at bounding box center [547, 336] width 461 height 60
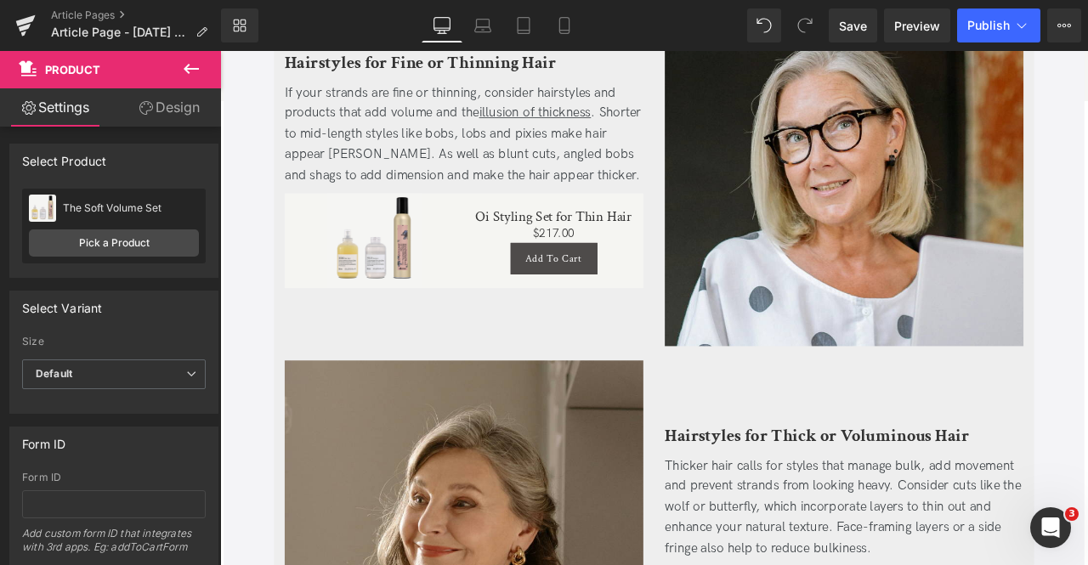
scroll to position [3756, 0]
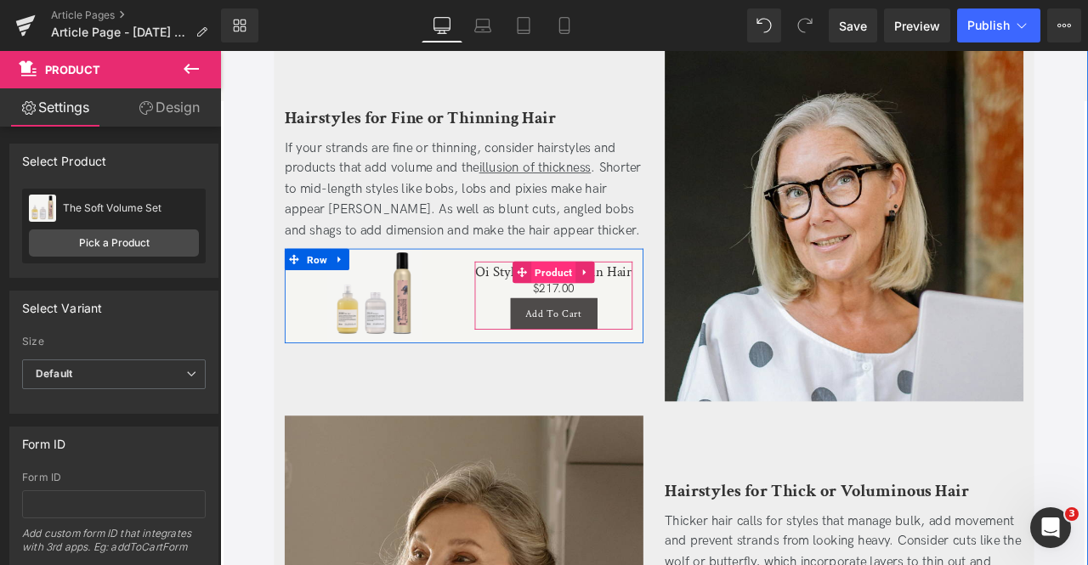
click at [598, 301] on span "Product" at bounding box center [615, 314] width 53 height 26
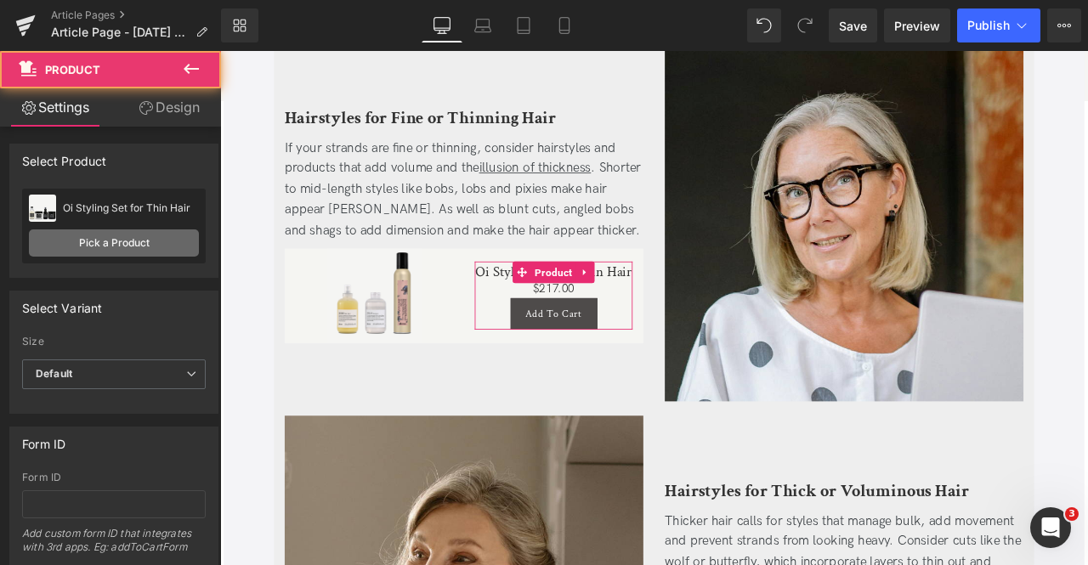
click at [123, 243] on link "Pick a Product" at bounding box center [114, 243] width 170 height 27
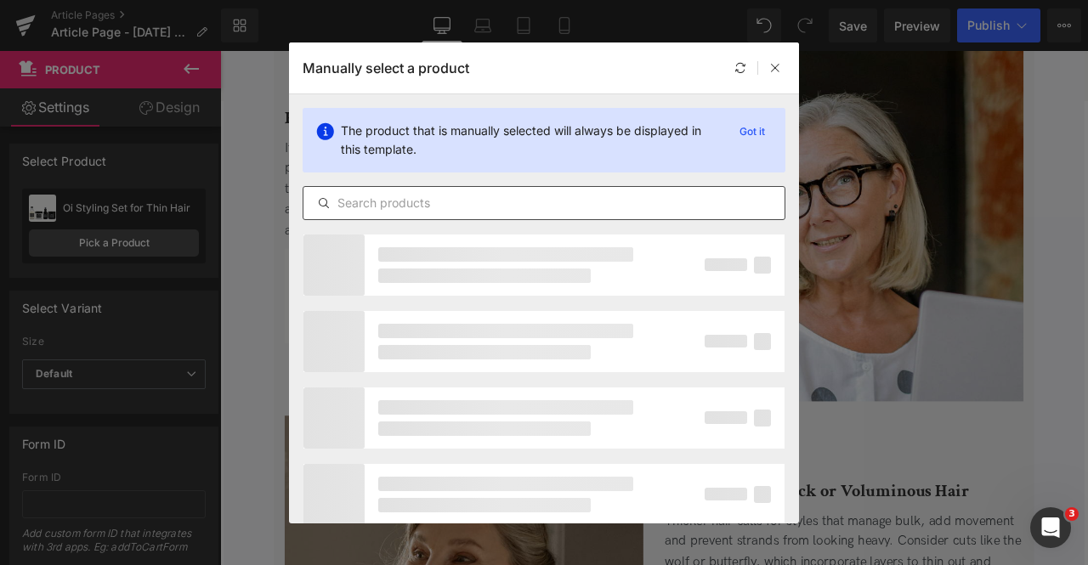
click at [402, 216] on div at bounding box center [544, 203] width 483 height 34
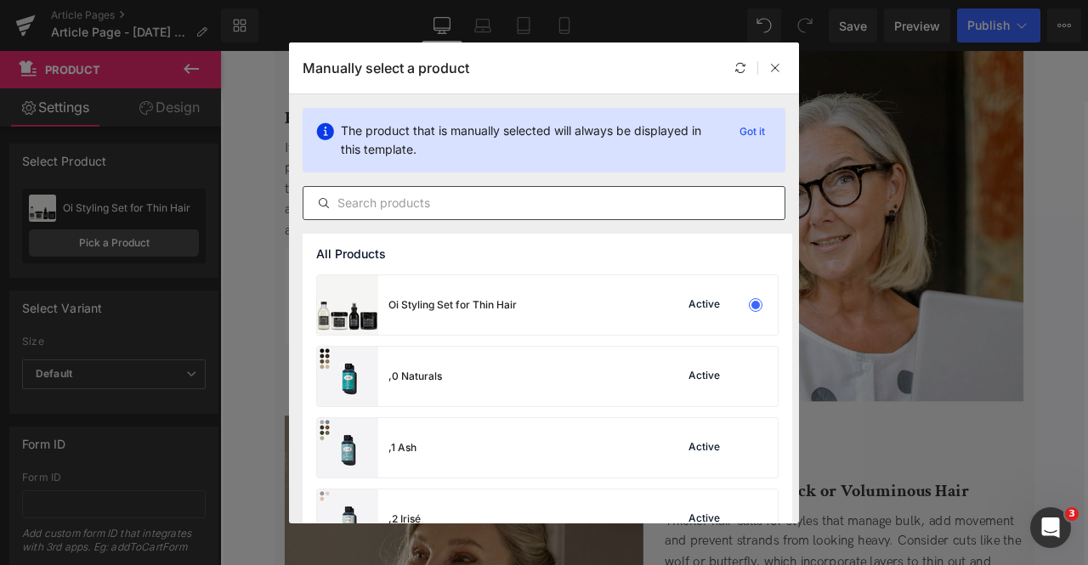
click at [364, 199] on input "text" at bounding box center [543, 203] width 481 height 20
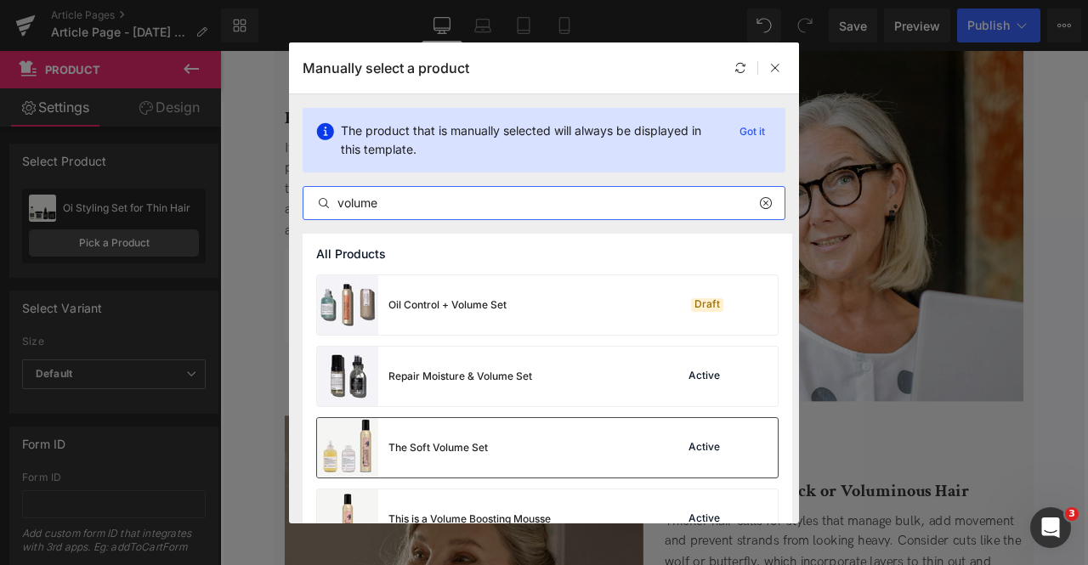
type input "volume"
click at [448, 443] on div "The Soft Volume Set" at bounding box center [437, 447] width 99 height 15
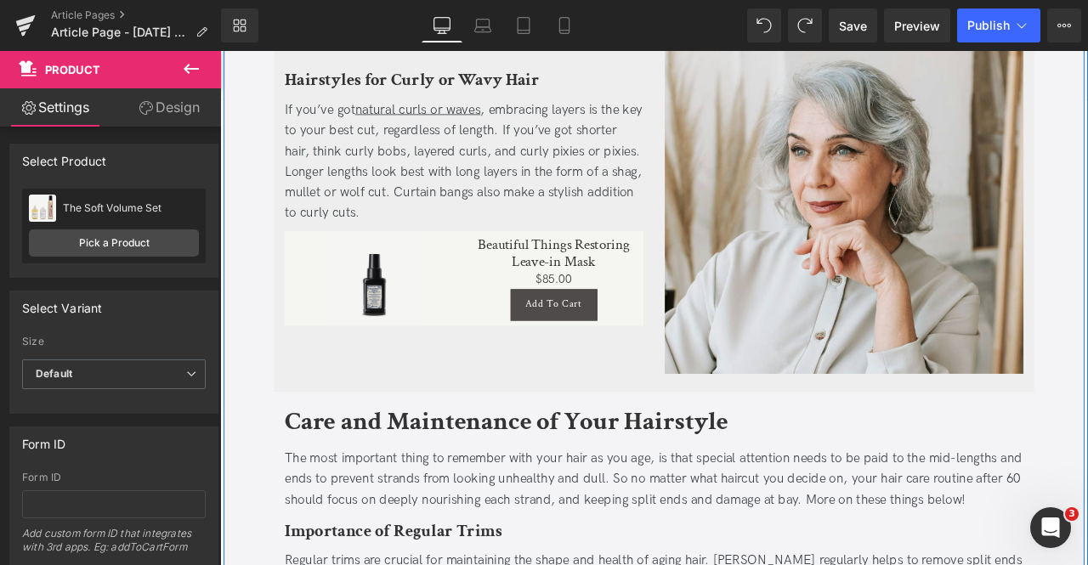
scroll to position [4684, 0]
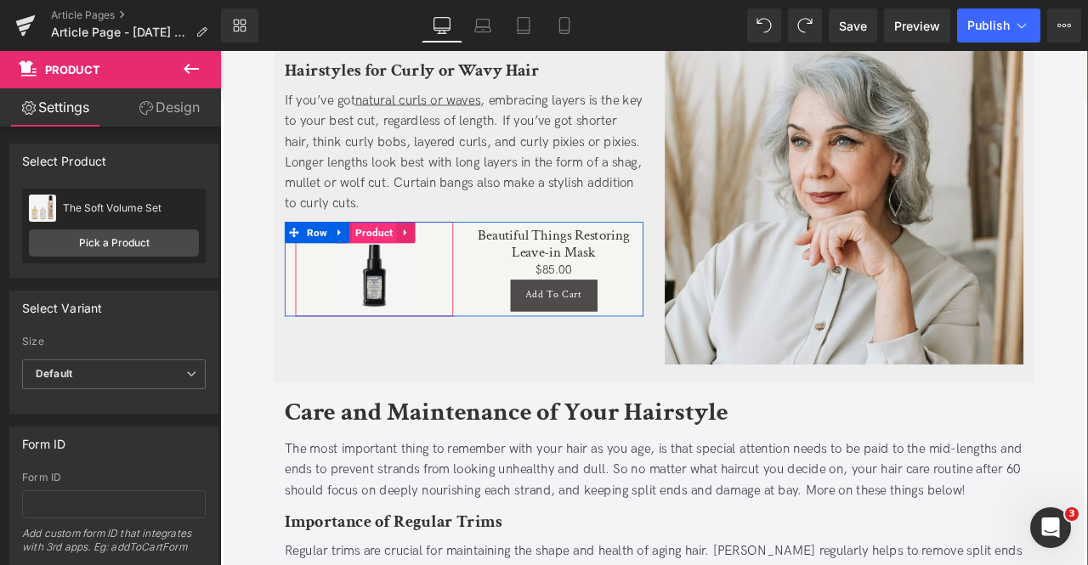
click at [389, 253] on span "Product" at bounding box center [403, 266] width 53 height 26
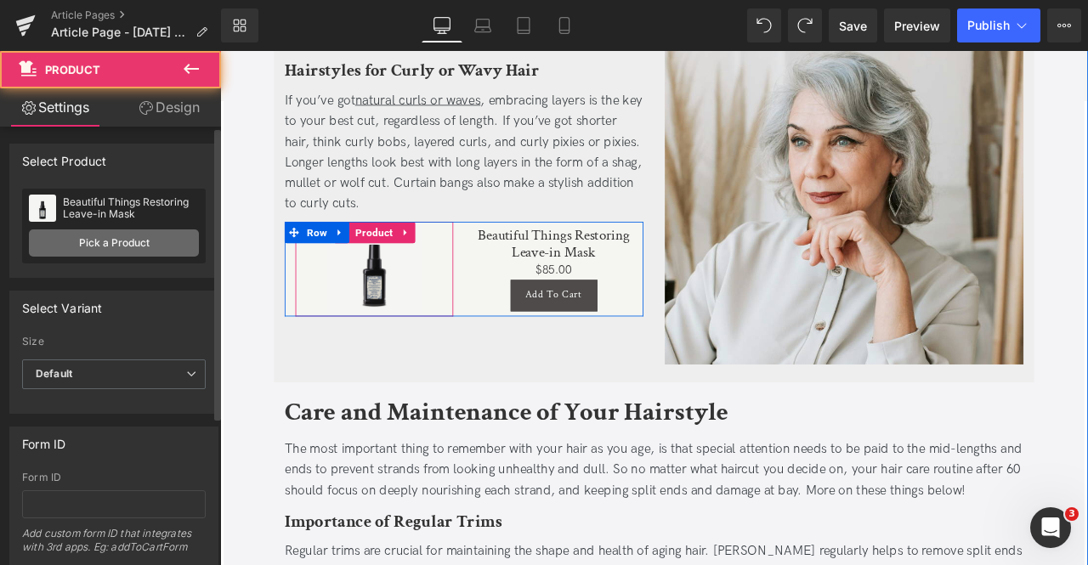
click at [119, 242] on link "Pick a Product" at bounding box center [114, 243] width 170 height 27
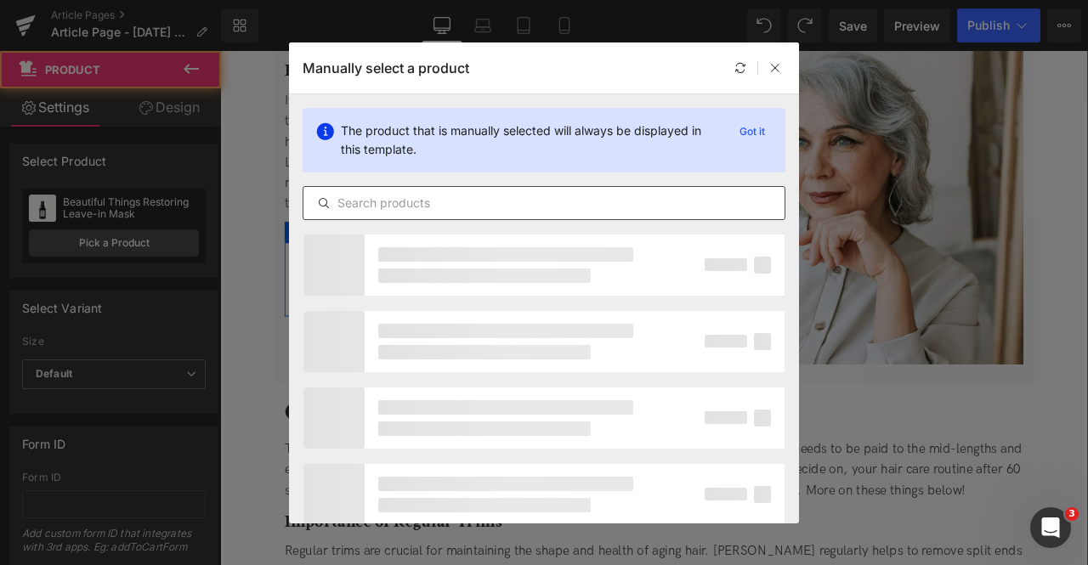
click at [536, 212] on input "text" at bounding box center [543, 203] width 481 height 20
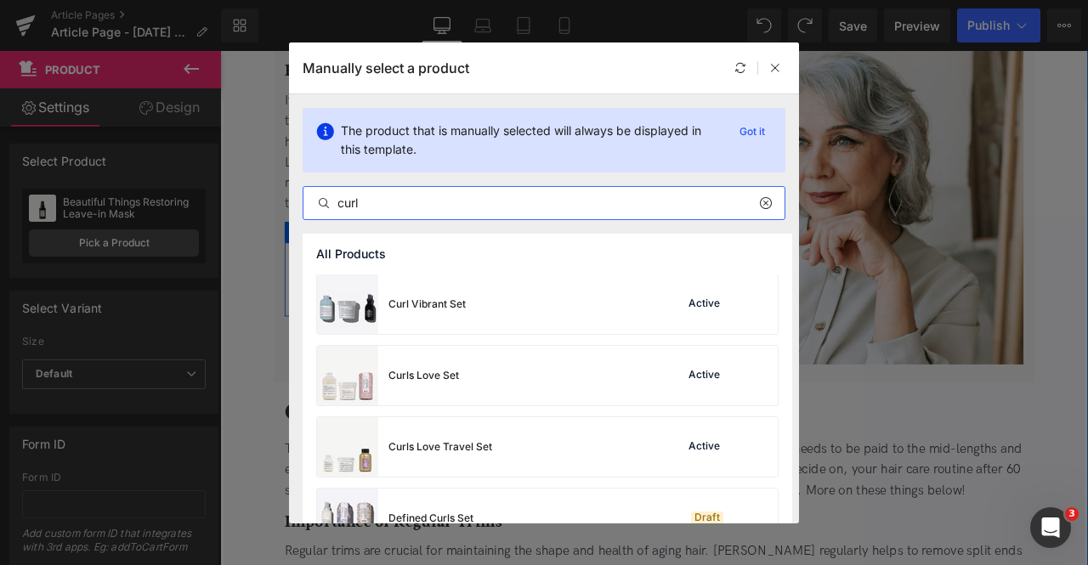
scroll to position [145, 0]
type input "curl"
click at [513, 377] on div "Curls Love Set Active" at bounding box center [547, 375] width 461 height 60
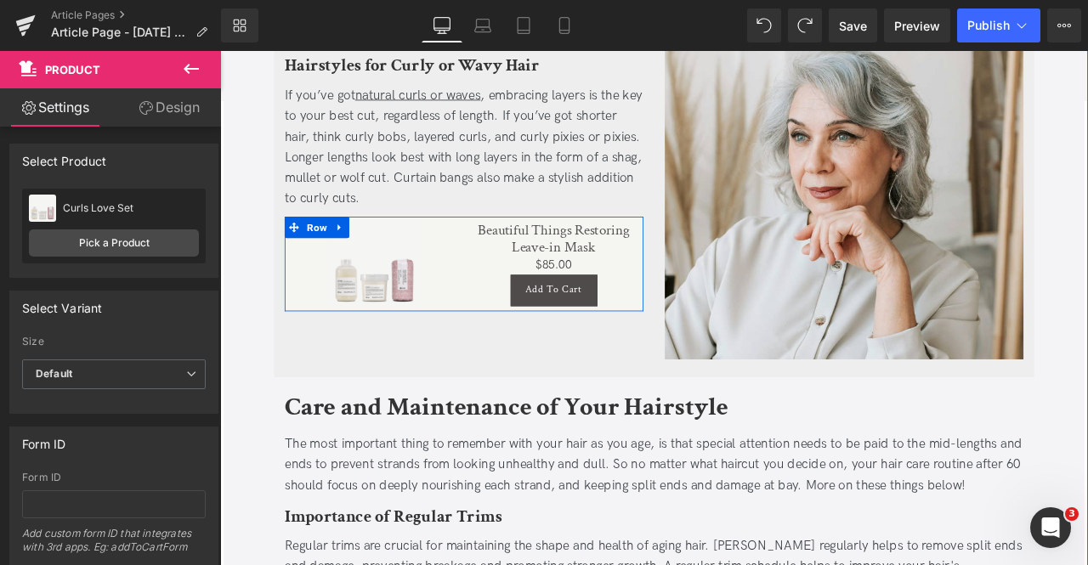
scroll to position [4684, 0]
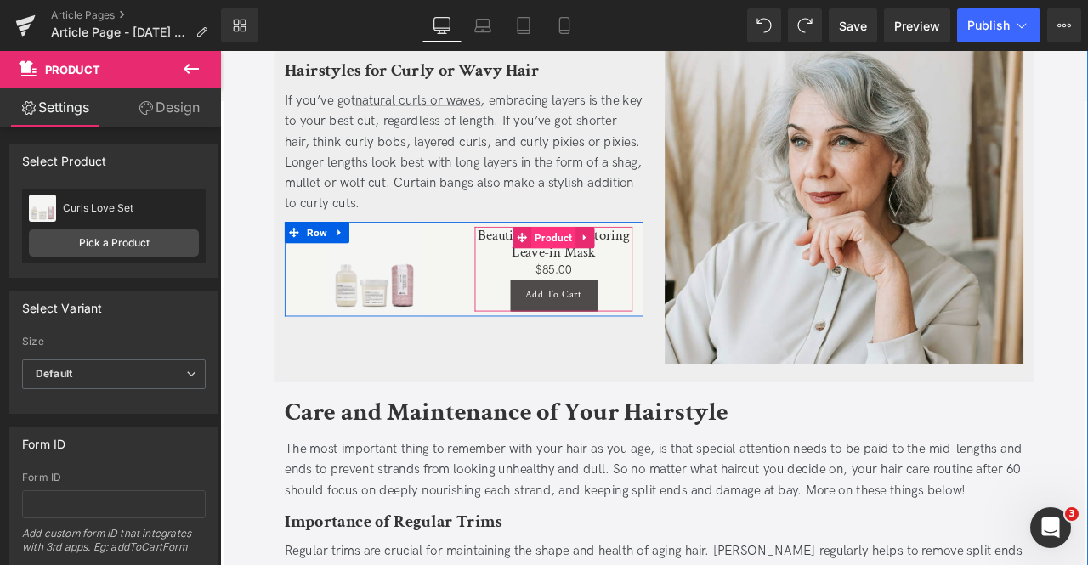
click at [606, 259] on span "Product" at bounding box center [615, 272] width 53 height 26
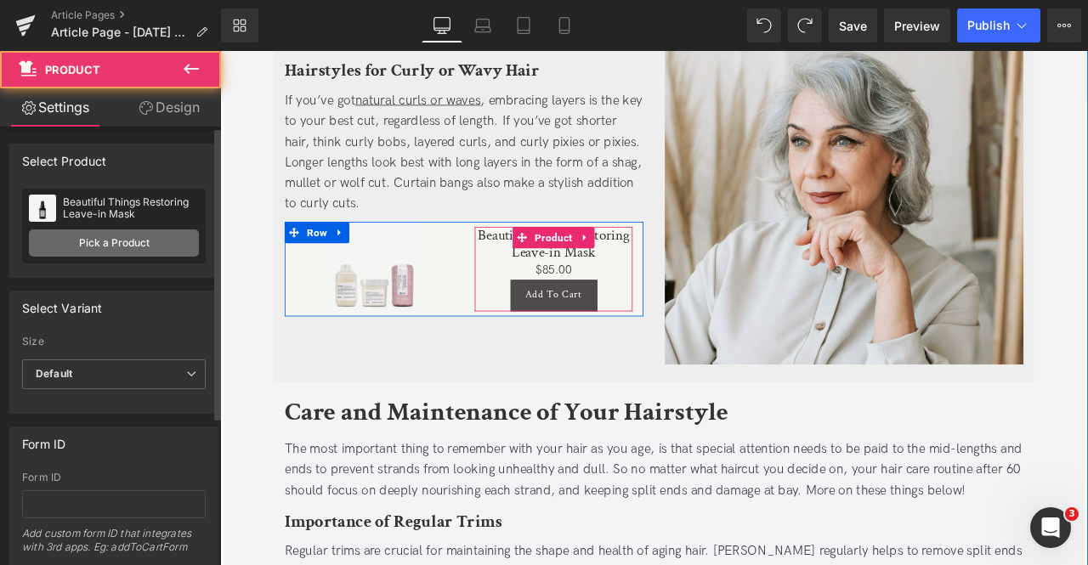
click at [111, 247] on link "Pick a Product" at bounding box center [114, 243] width 170 height 27
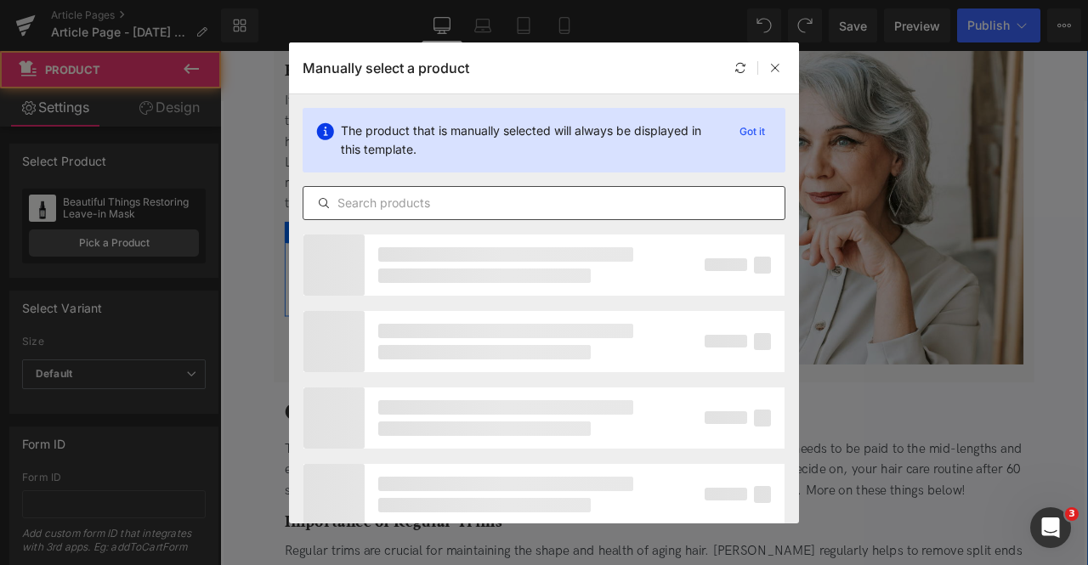
click at [491, 207] on input "text" at bounding box center [543, 203] width 481 height 20
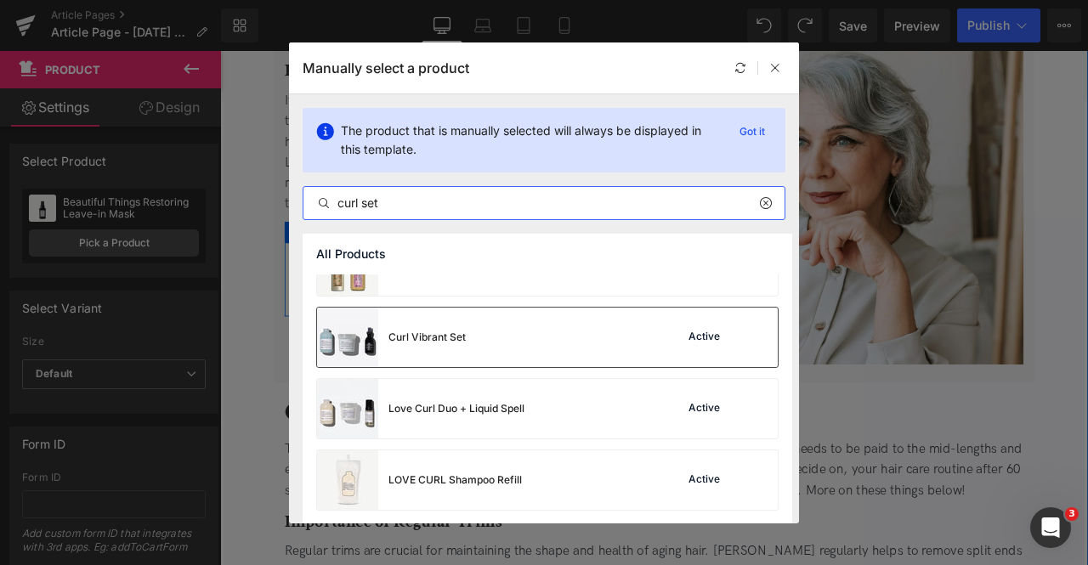
scroll to position [0, 0]
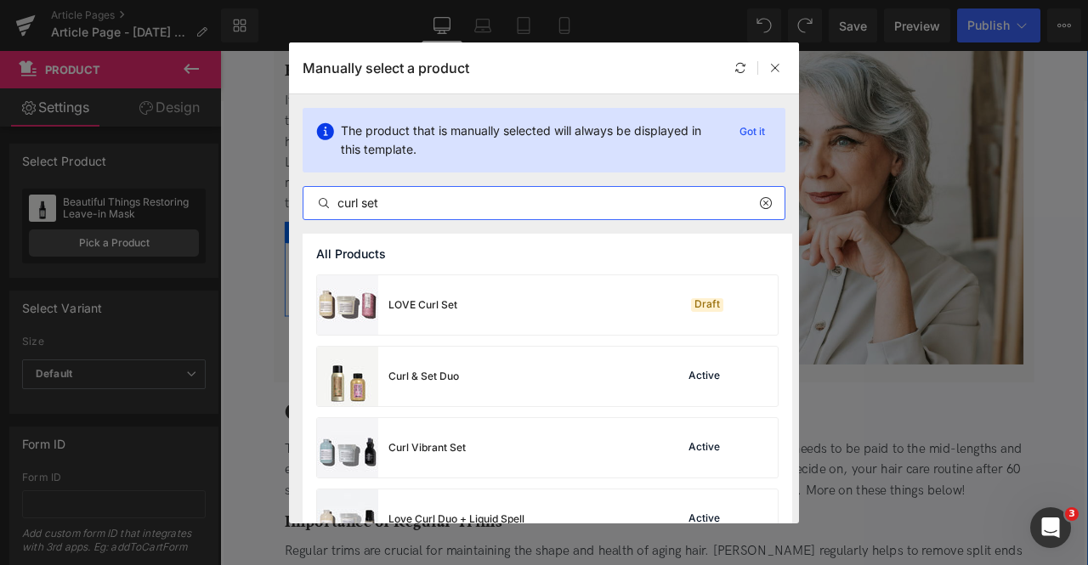
click at [367, 201] on input "curl set" at bounding box center [543, 203] width 481 height 20
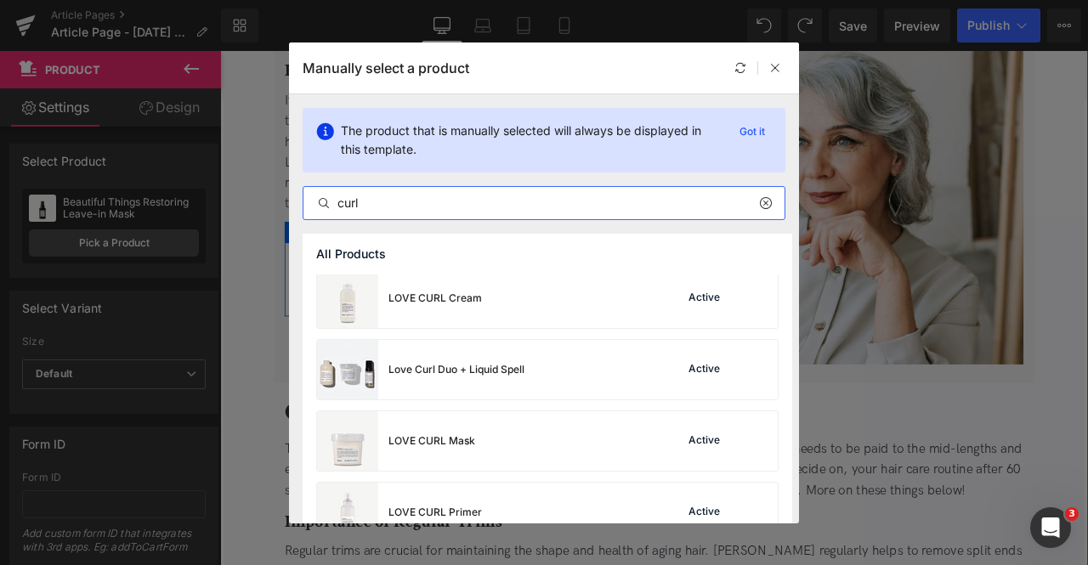
scroll to position [683, 0]
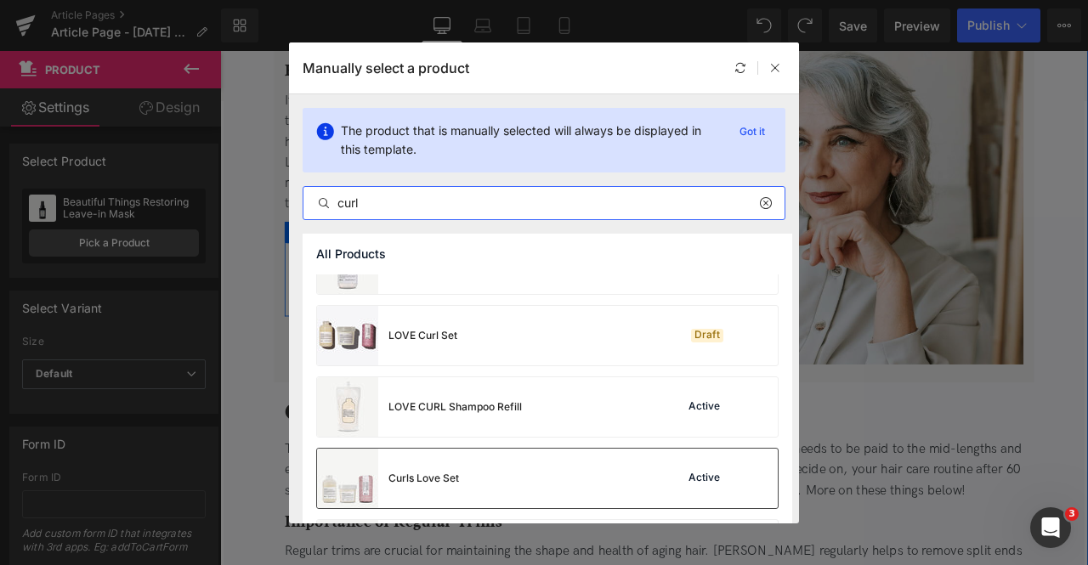
type input "curl"
click at [496, 483] on div "Curls Love Set Active" at bounding box center [547, 479] width 461 height 60
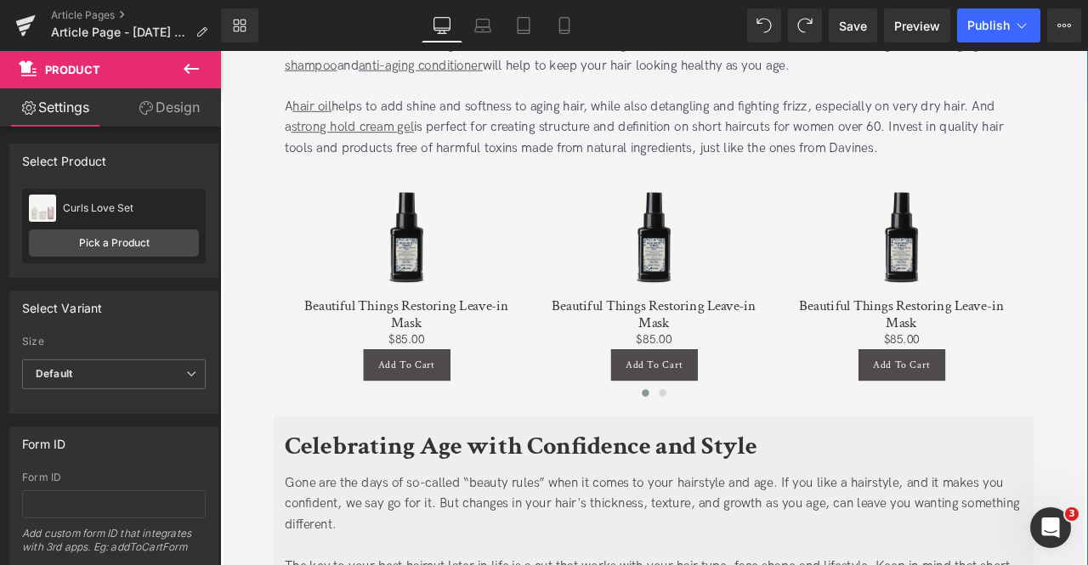
scroll to position [5426, 0]
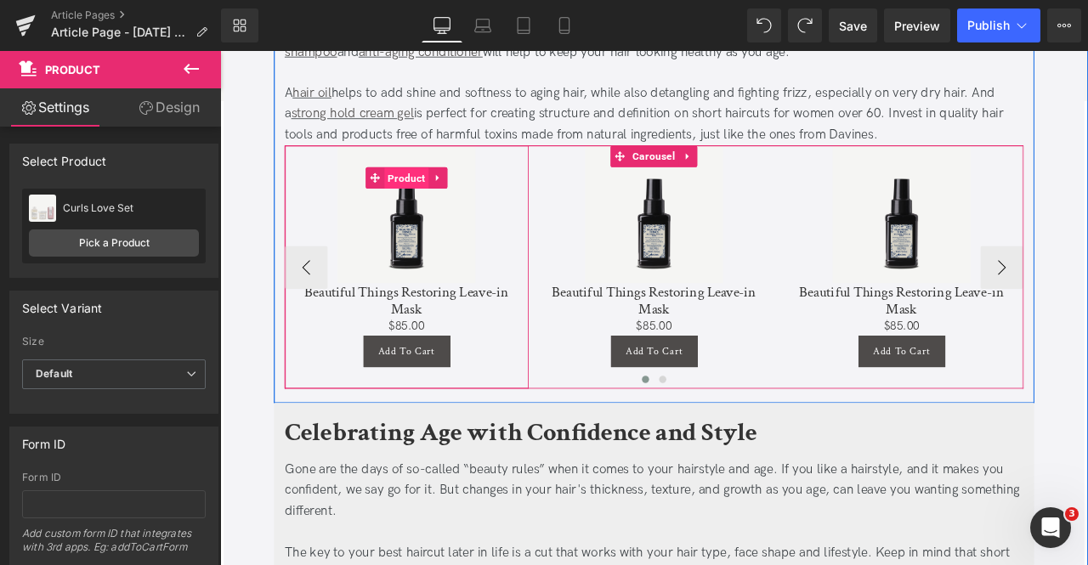
click at [436, 190] on span "Product" at bounding box center [441, 203] width 53 height 26
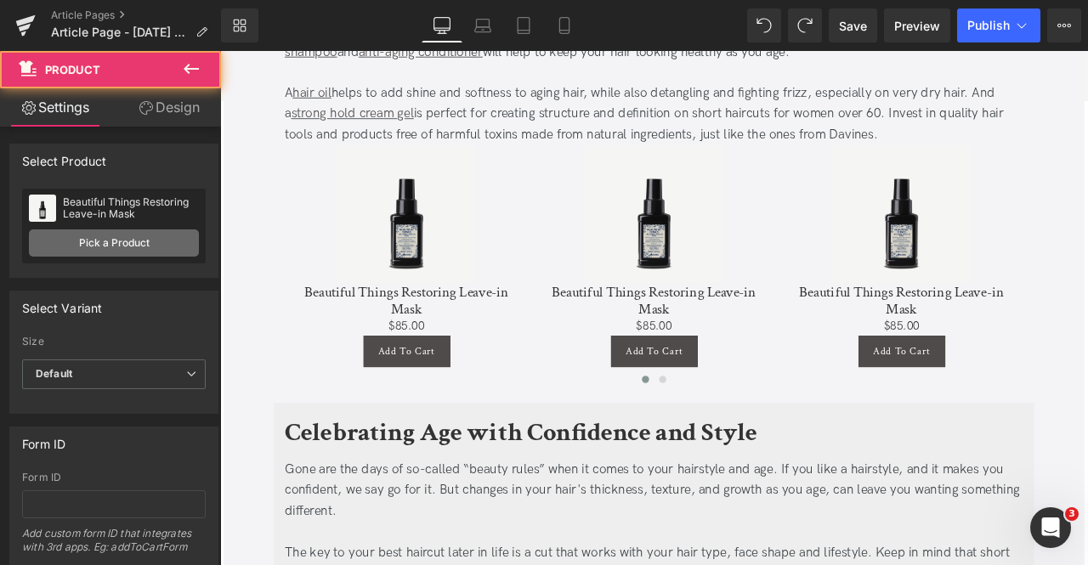
click at [159, 252] on link "Pick a Product" at bounding box center [114, 243] width 170 height 27
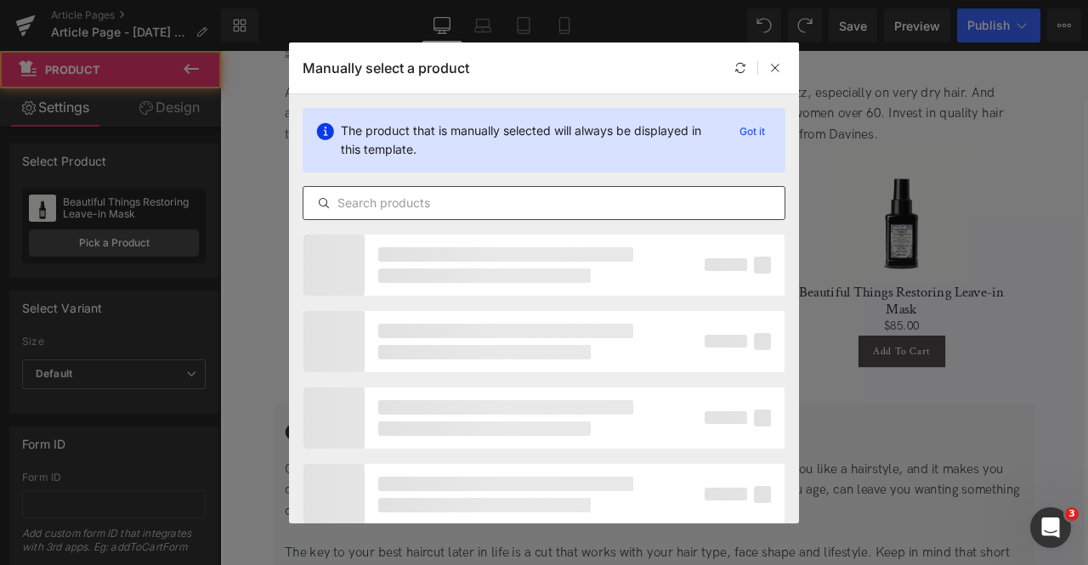
click at [355, 210] on input "text" at bounding box center [543, 203] width 481 height 20
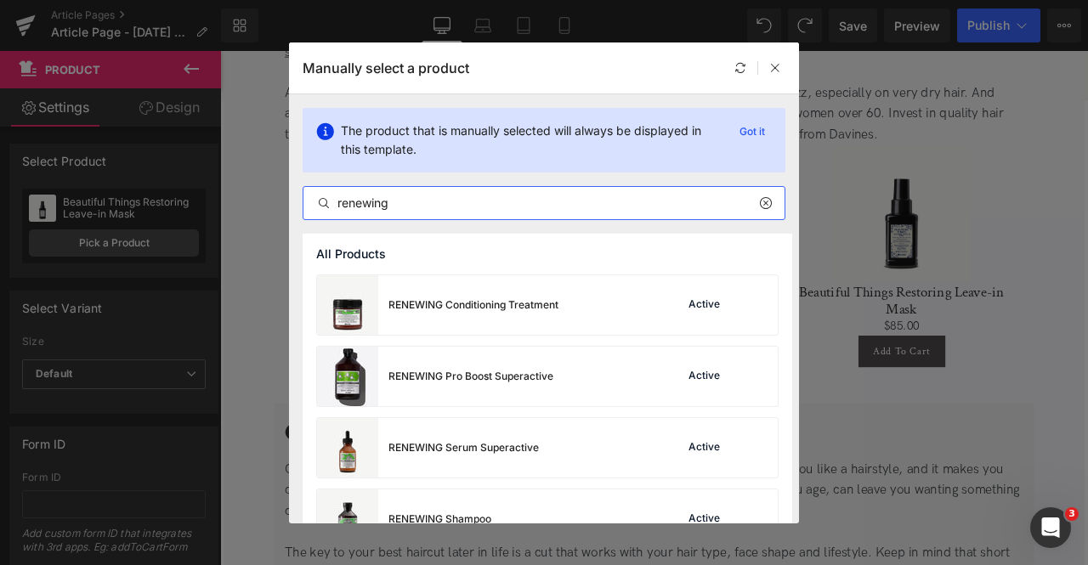
scroll to position [39, 0]
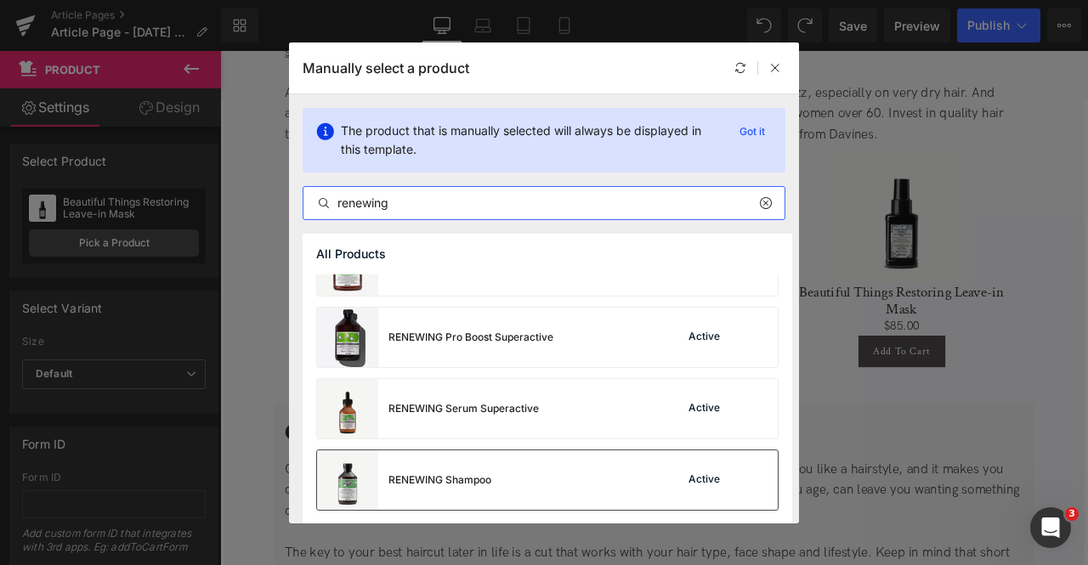
type input "renewing"
click at [459, 468] on div "RENEWING Shampoo" at bounding box center [404, 481] width 174 height 60
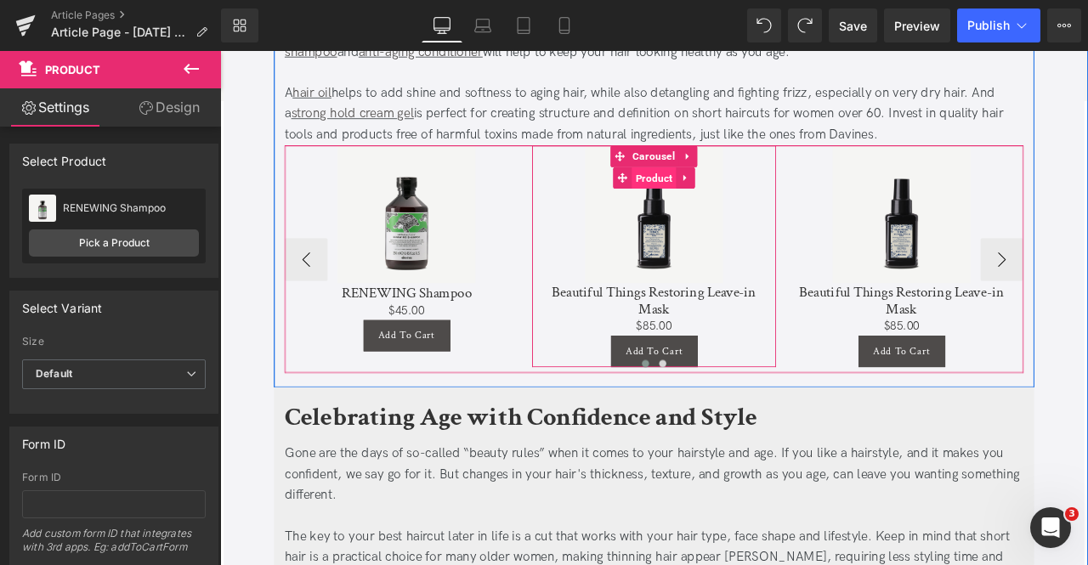
click at [734, 189] on span "Product" at bounding box center [734, 202] width 53 height 26
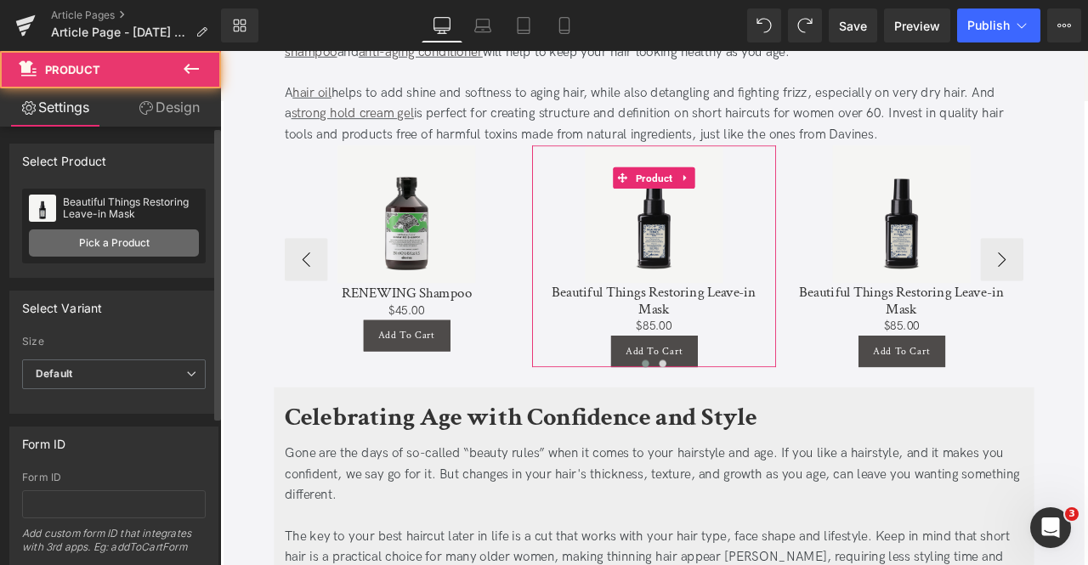
click at [116, 251] on link "Pick a Product" at bounding box center [114, 243] width 170 height 27
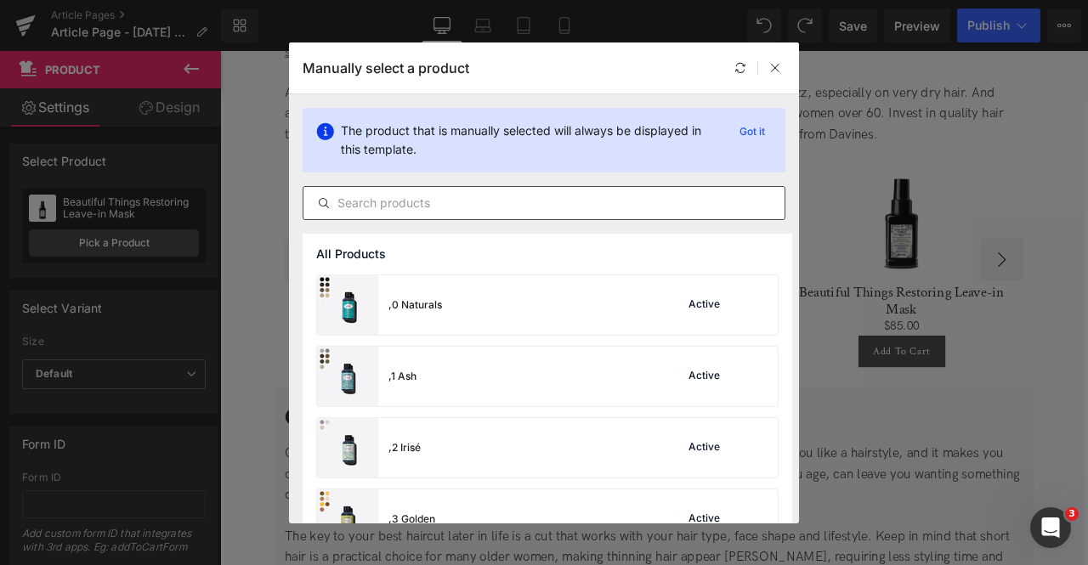
click at [405, 191] on div at bounding box center [544, 203] width 483 height 34
click at [456, 203] on input "text" at bounding box center [543, 203] width 481 height 20
paste input "renewing"
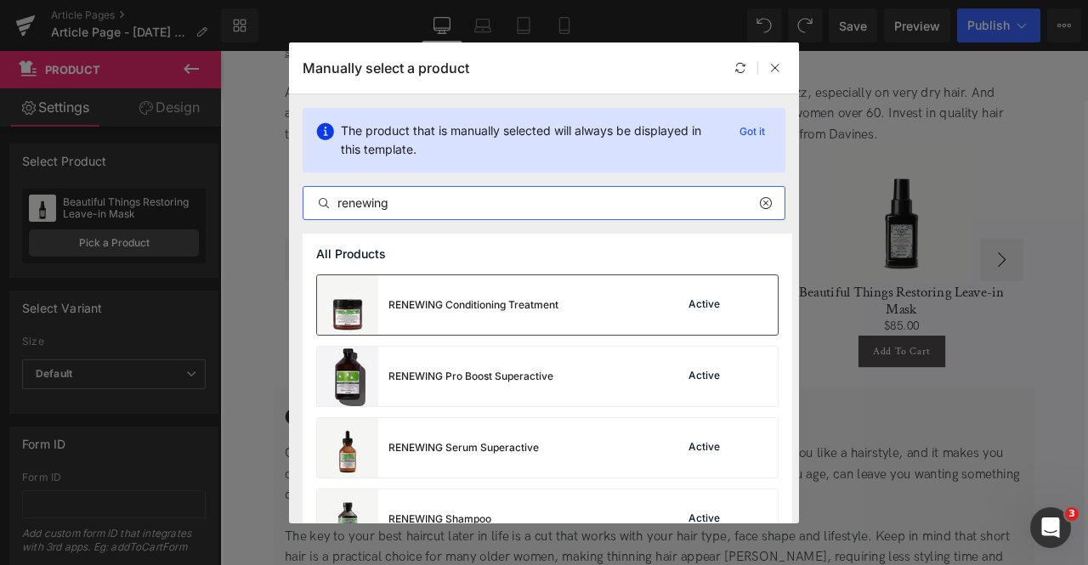
type input "renewing"
click at [462, 309] on div "RENEWING Conditioning Treatment" at bounding box center [473, 305] width 170 height 15
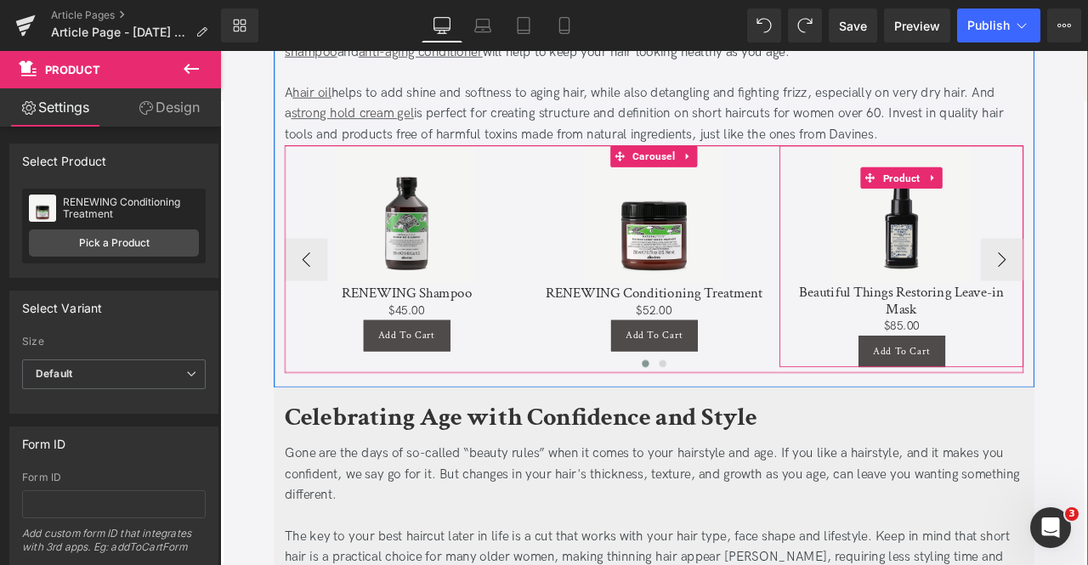
click at [1020, 189] on span "Product" at bounding box center [1027, 202] width 53 height 26
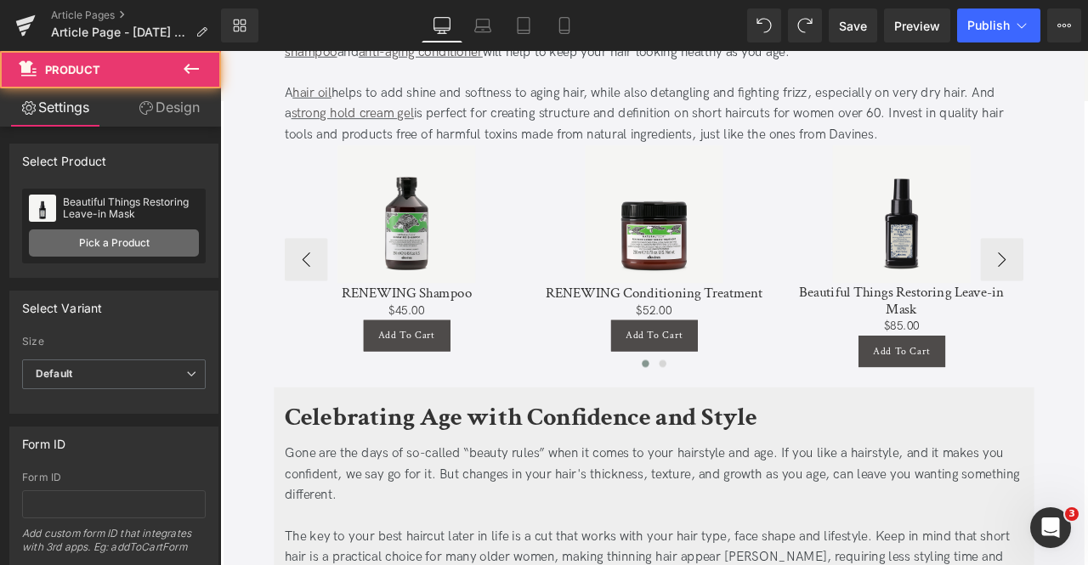
click at [94, 256] on link "Pick a Product" at bounding box center [114, 243] width 170 height 27
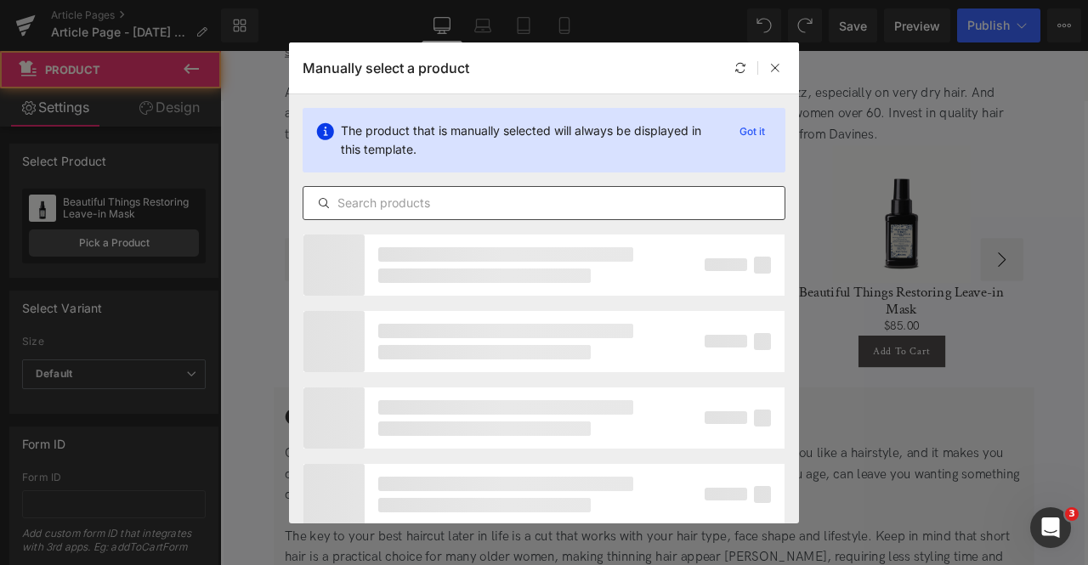
click at [514, 210] on input "text" at bounding box center [543, 203] width 481 height 20
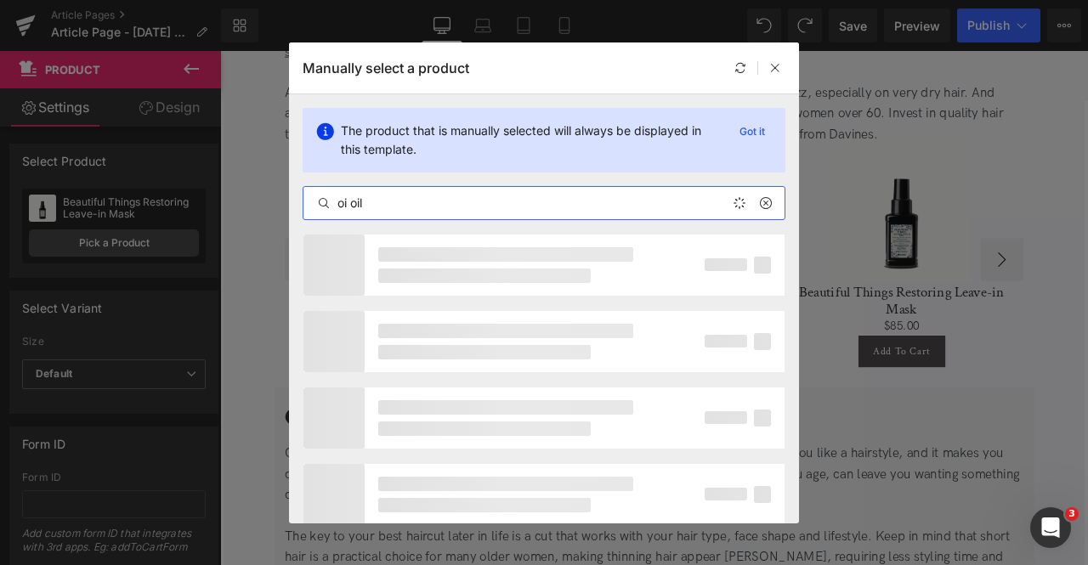
type input "oi oil"
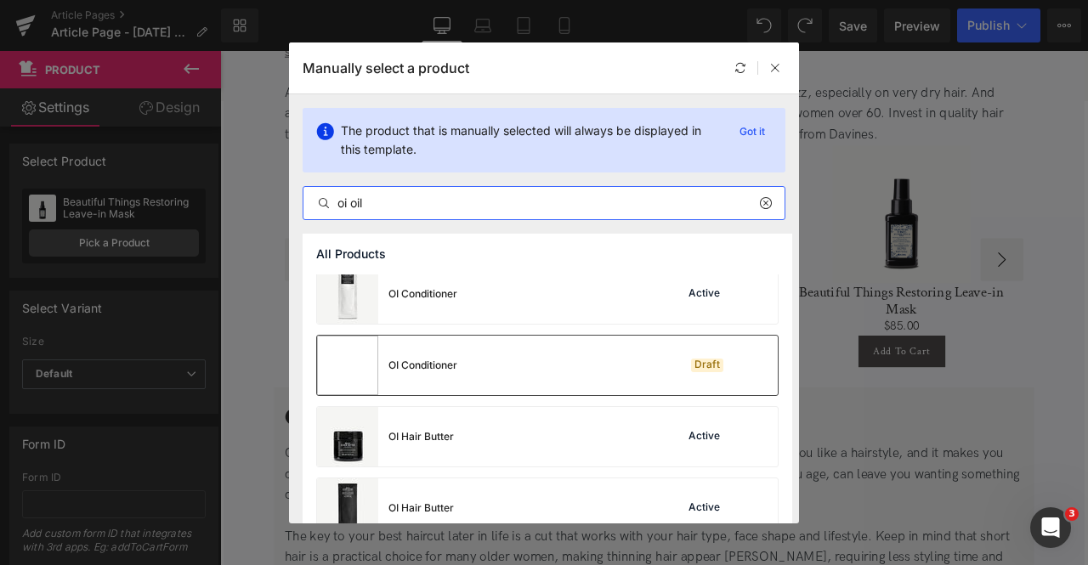
scroll to position [389, 0]
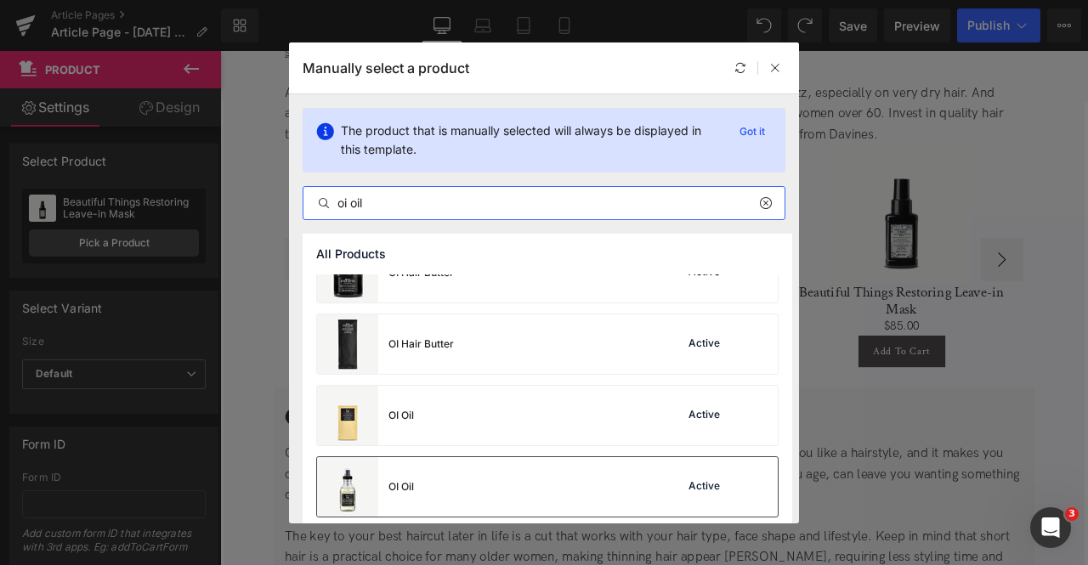
click at [434, 467] on div "OI Oil Active" at bounding box center [547, 487] width 461 height 60
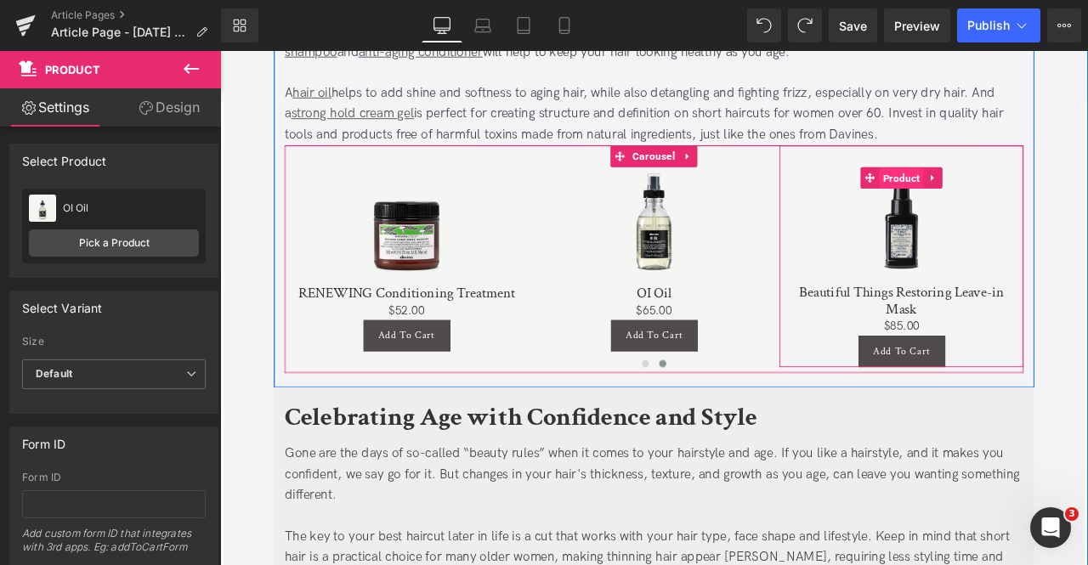
click at [1018, 190] on span "Product" at bounding box center [1027, 203] width 53 height 26
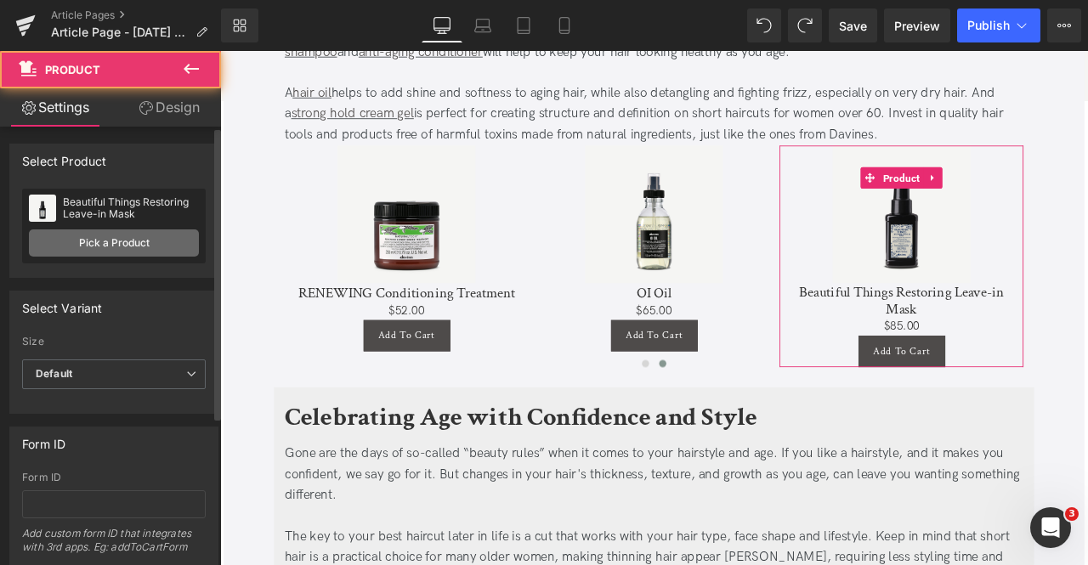
click at [80, 245] on link "Pick a Product" at bounding box center [114, 243] width 170 height 27
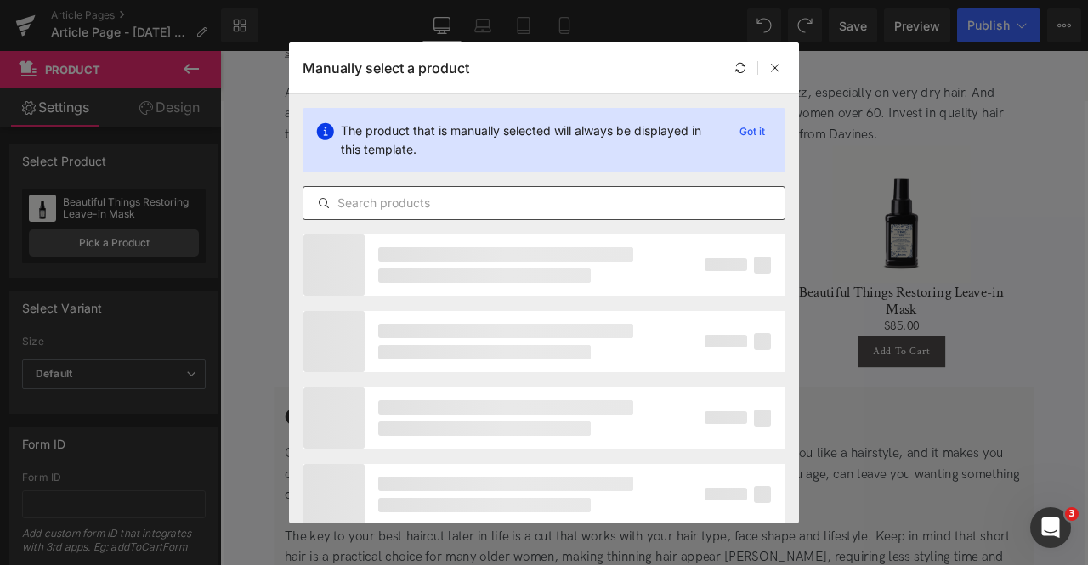
click at [444, 212] on input "text" at bounding box center [543, 203] width 481 height 20
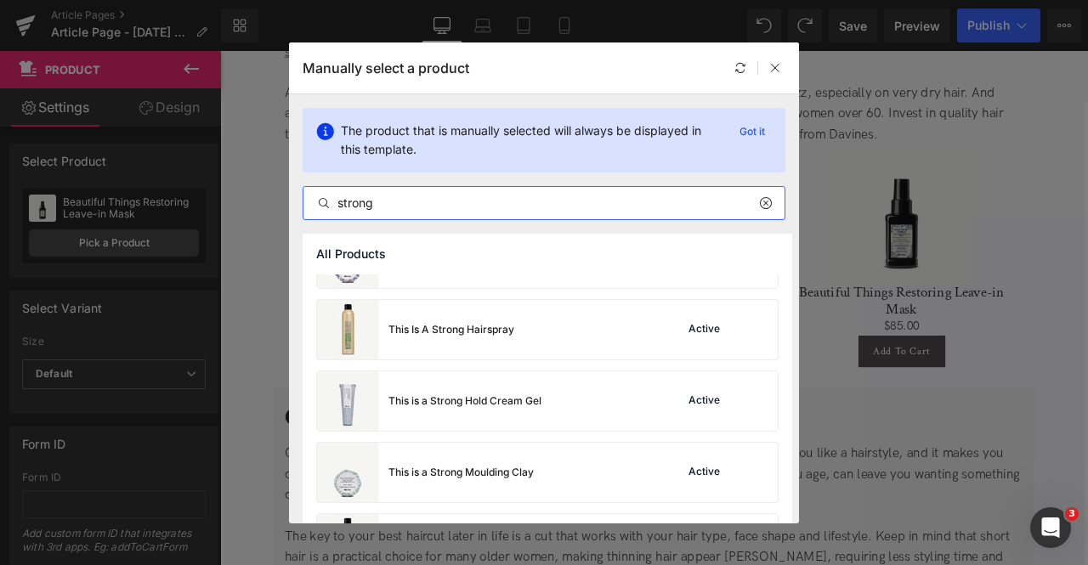
scroll to position [48, 0]
type input "strong"
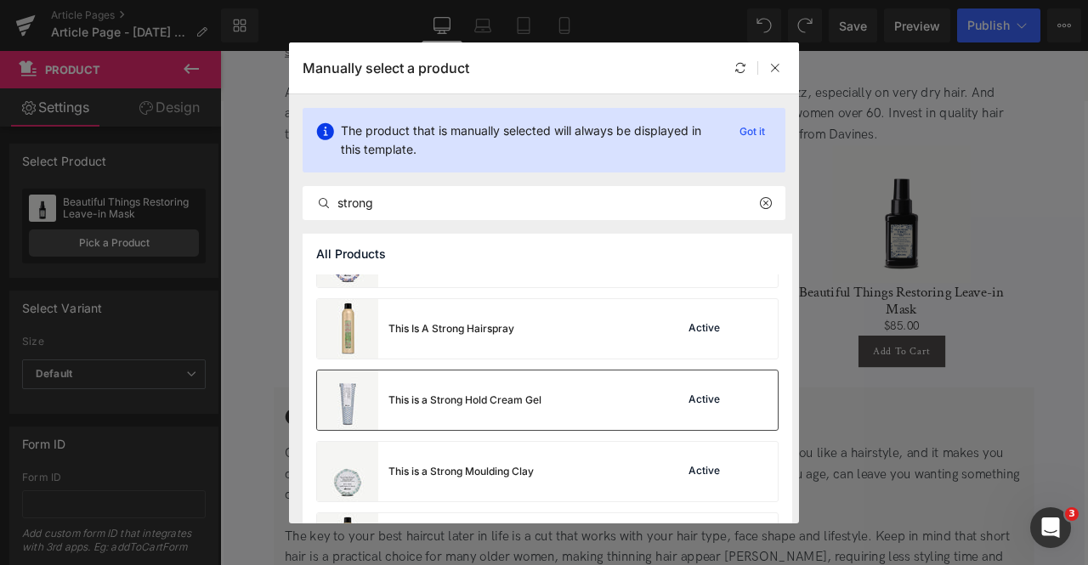
click at [454, 389] on div "This is a Strong Hold Cream Gel" at bounding box center [429, 401] width 224 height 60
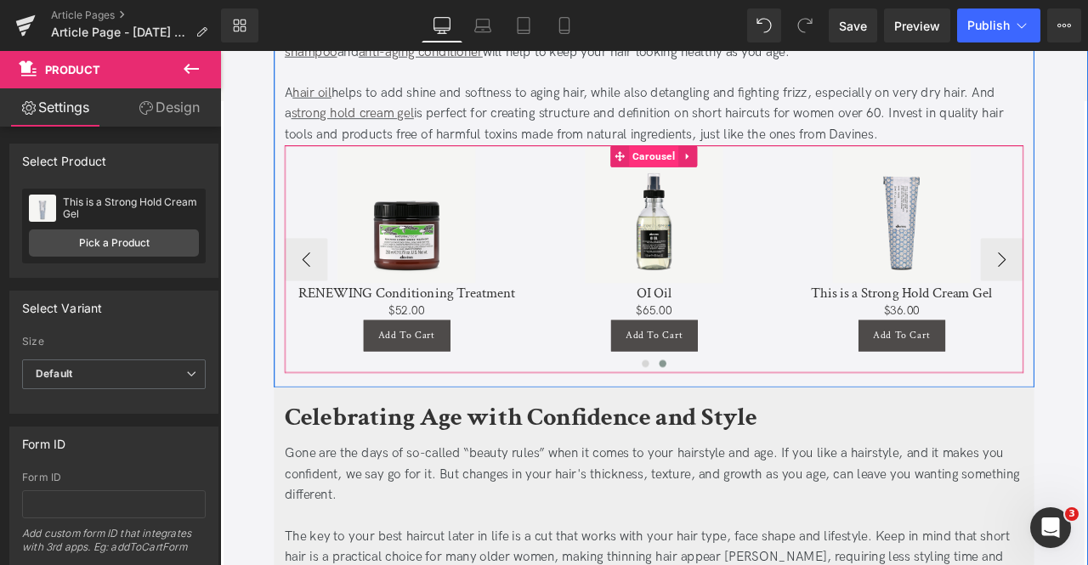
click at [724, 163] on span "Carousel" at bounding box center [734, 176] width 59 height 26
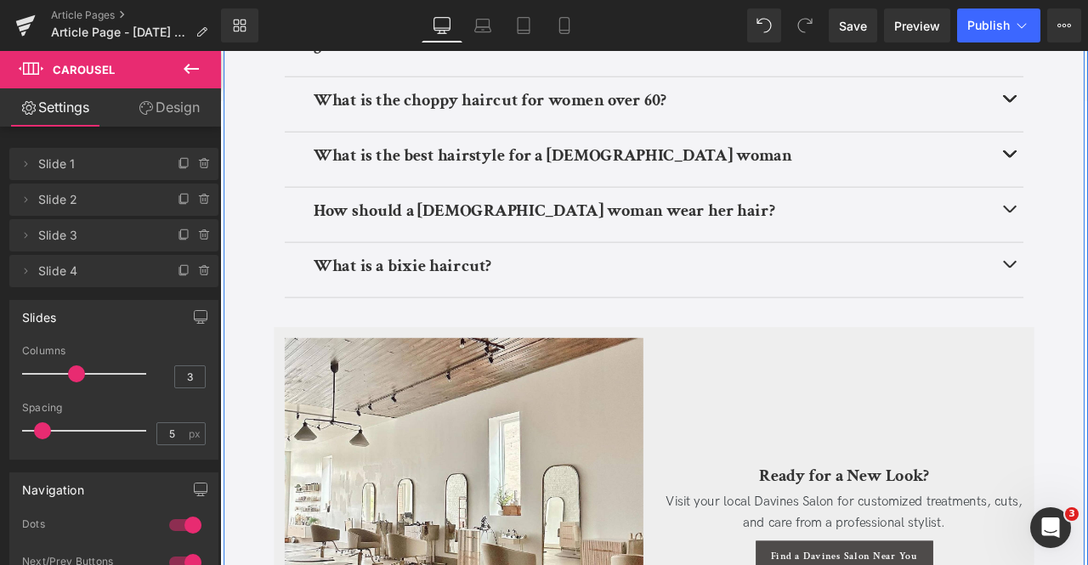
scroll to position [6448, 0]
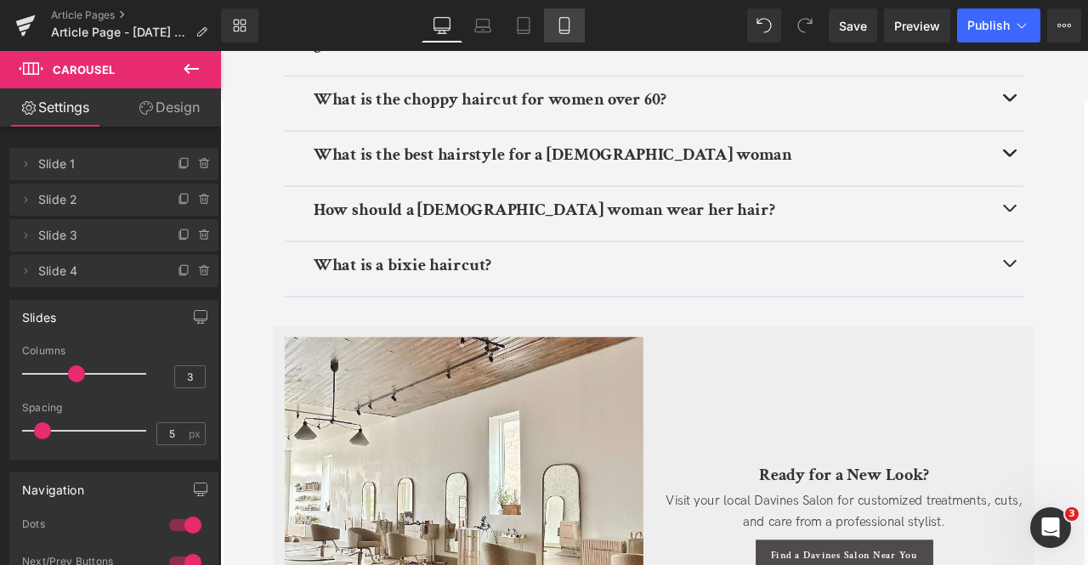
click at [554, 32] on link "Mobile" at bounding box center [564, 26] width 41 height 34
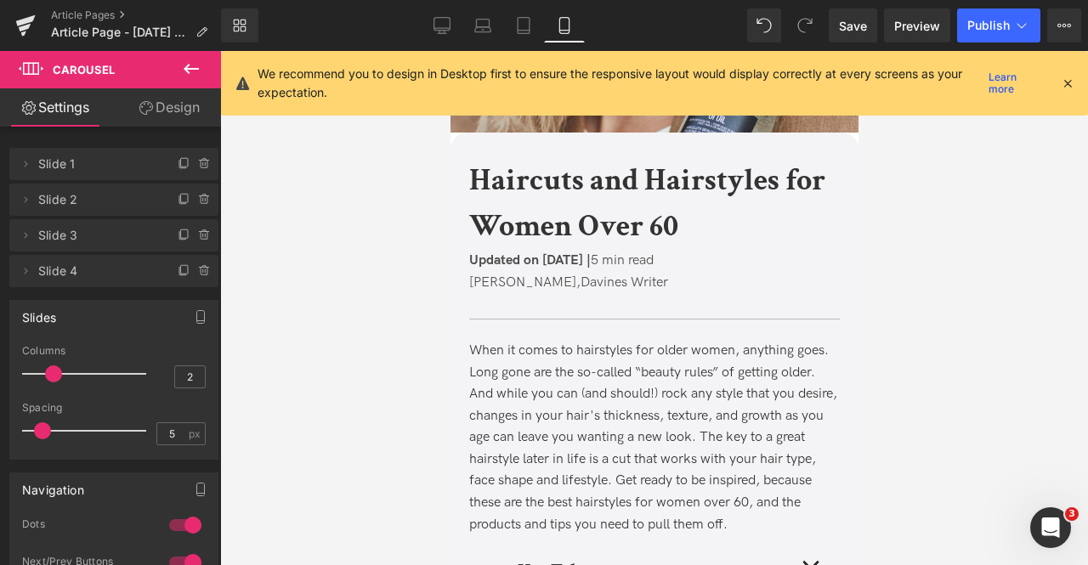
scroll to position [0, 0]
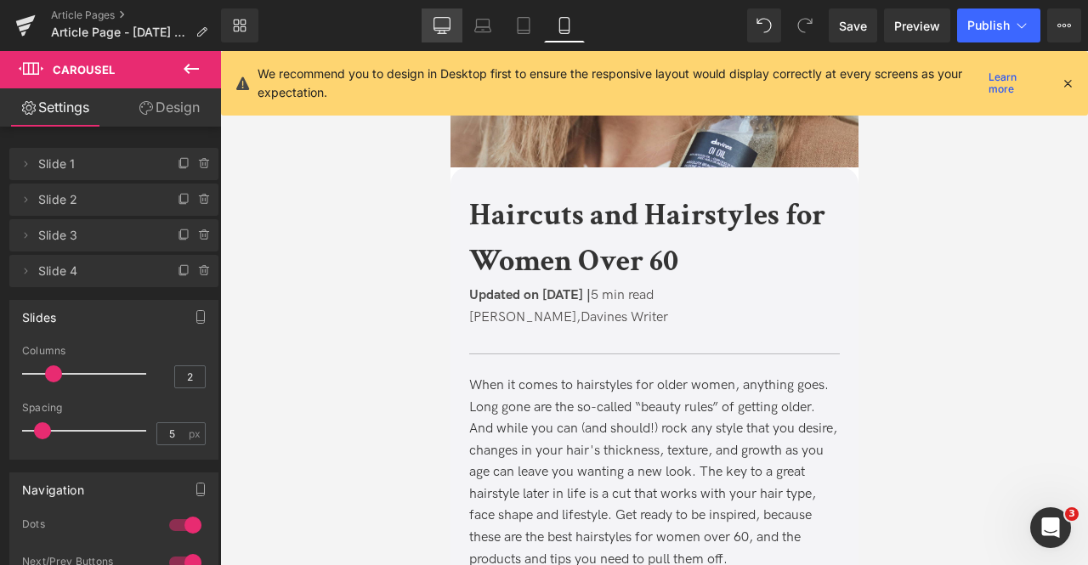
click at [435, 21] on icon at bounding box center [442, 25] width 17 height 17
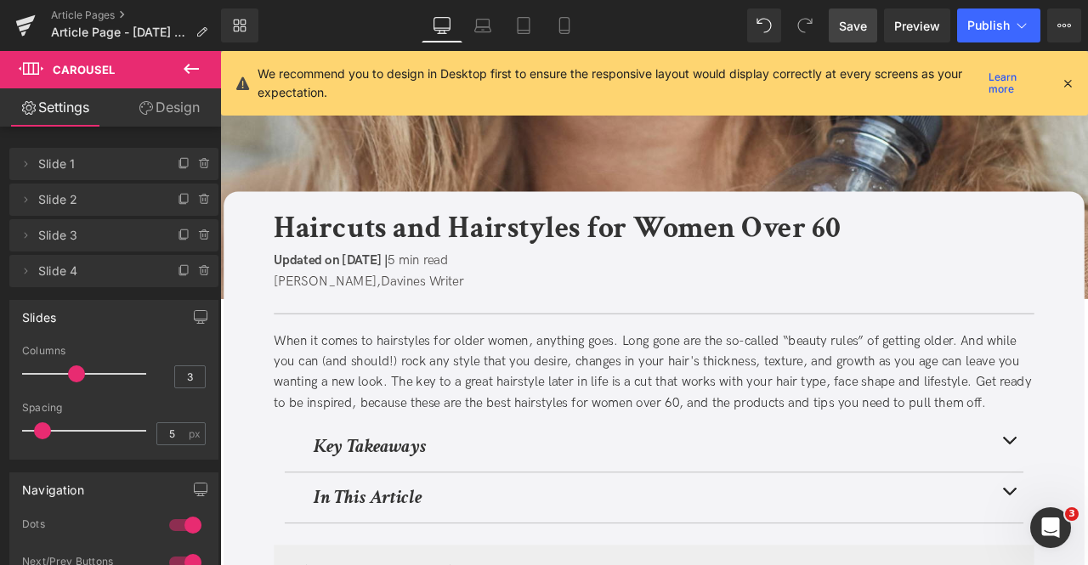
click at [845, 25] on span "Save" at bounding box center [853, 26] width 28 height 18
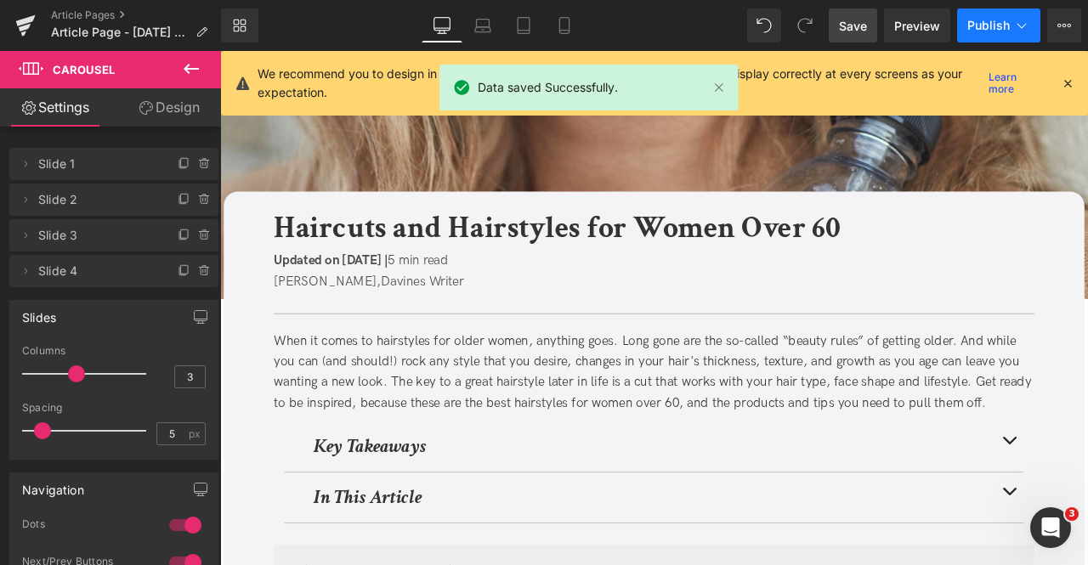
click at [1017, 32] on icon at bounding box center [1021, 25] width 17 height 17
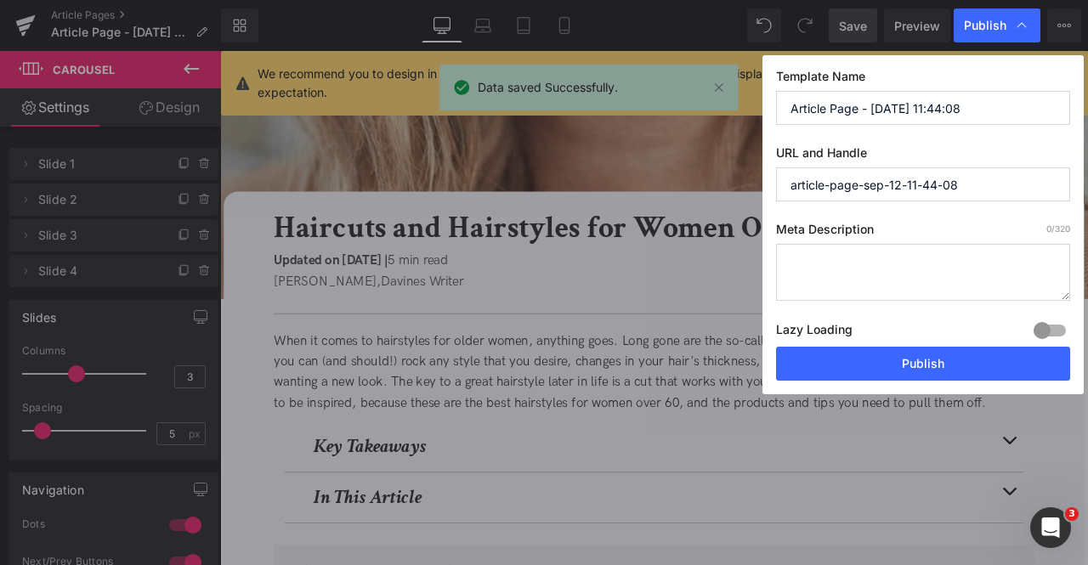
click at [910, 93] on input "Article Page - [DATE] 11:44:08" at bounding box center [923, 108] width 294 height 34
paste input "Haircuts and Hairstyles for Women Over 60"
type input "Haircuts and Hairstyles for Women Over 60"
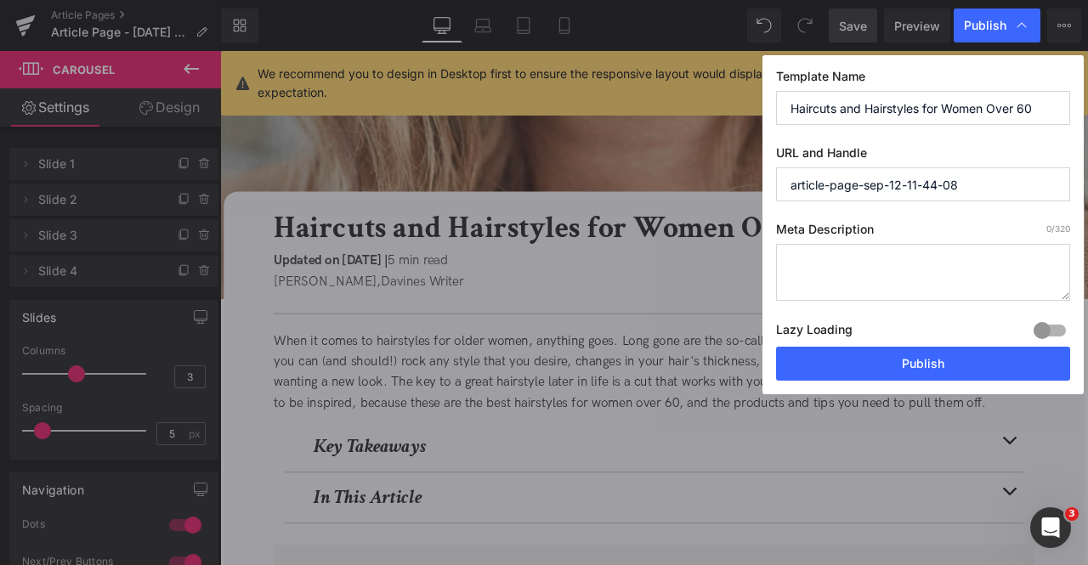
paste input "haircuts-and-hairstyles-women-over-60"
type input "haircuts-and-hairstyles-women-over-60"
paste textarea "Flattering, low-maintenance haircuts for women over 60. Plus styling tips for g…"
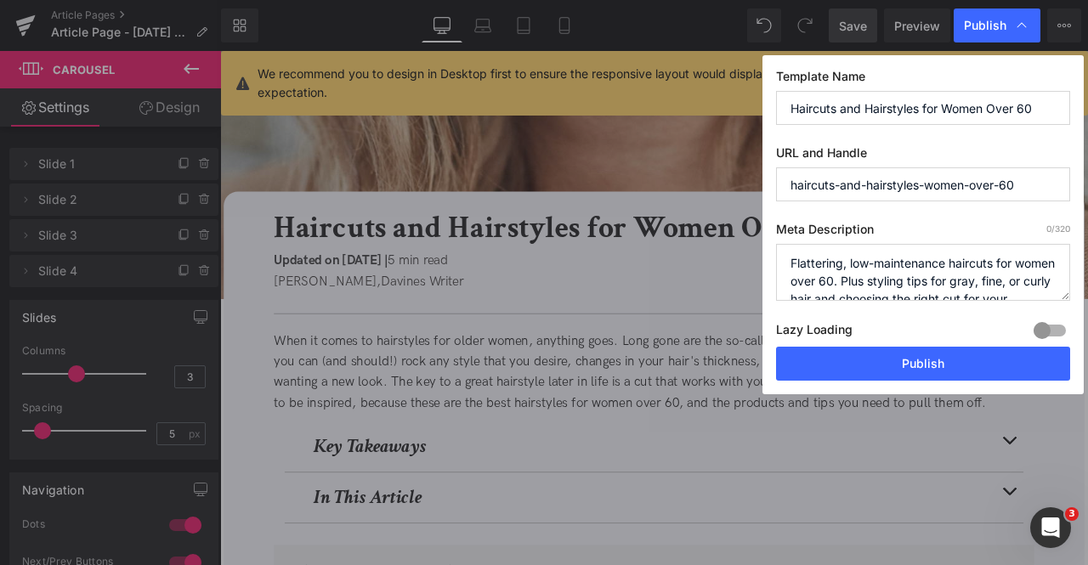
scroll to position [24, 0]
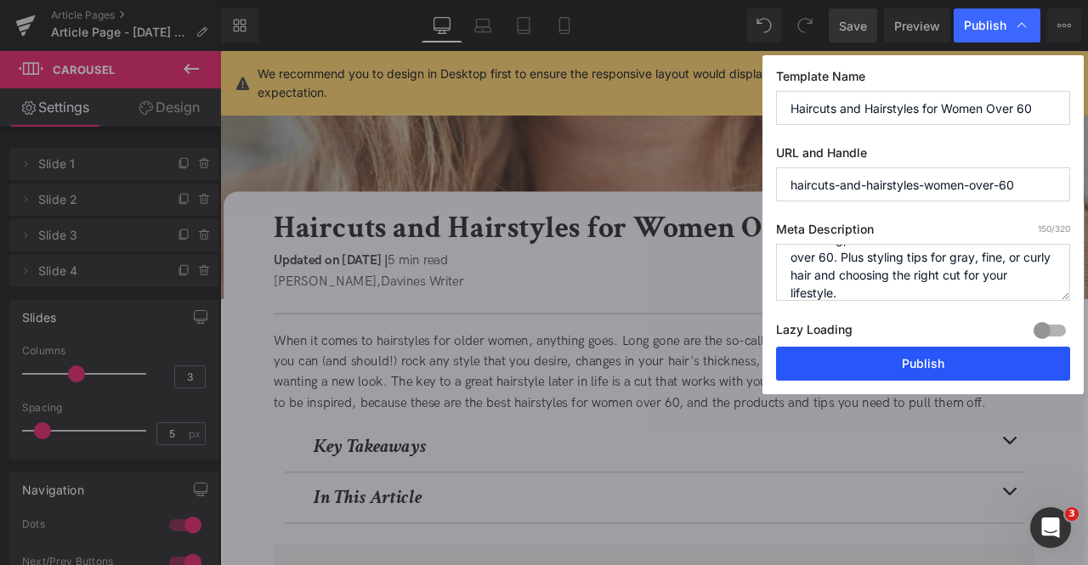
type textarea "Flattering, low-maintenance haircuts for women over 60. Plus styling tips for g…"
click at [868, 371] on button "Publish" at bounding box center [923, 364] width 294 height 34
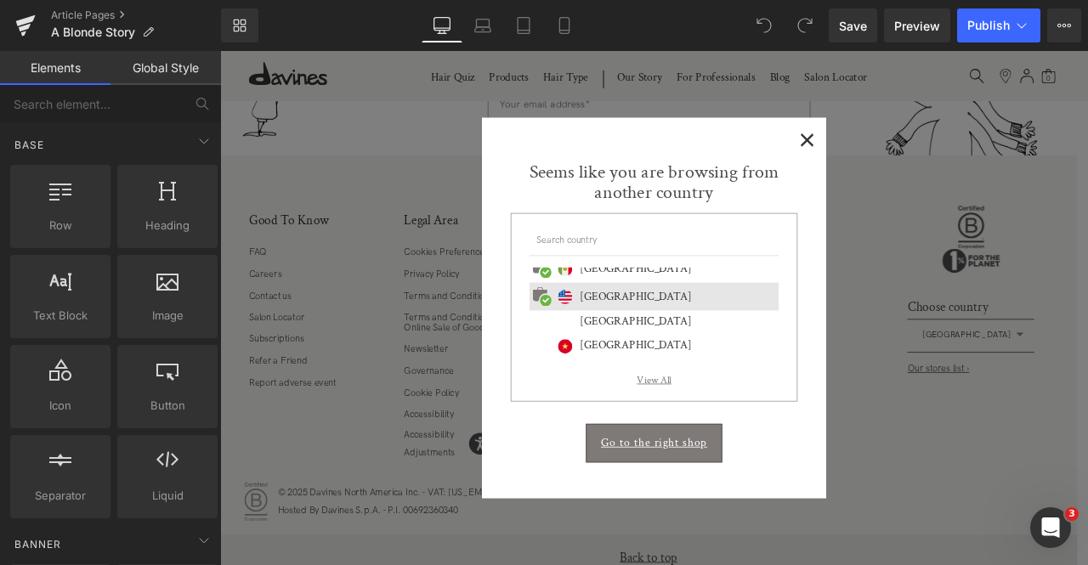
scroll to position [10579, 0]
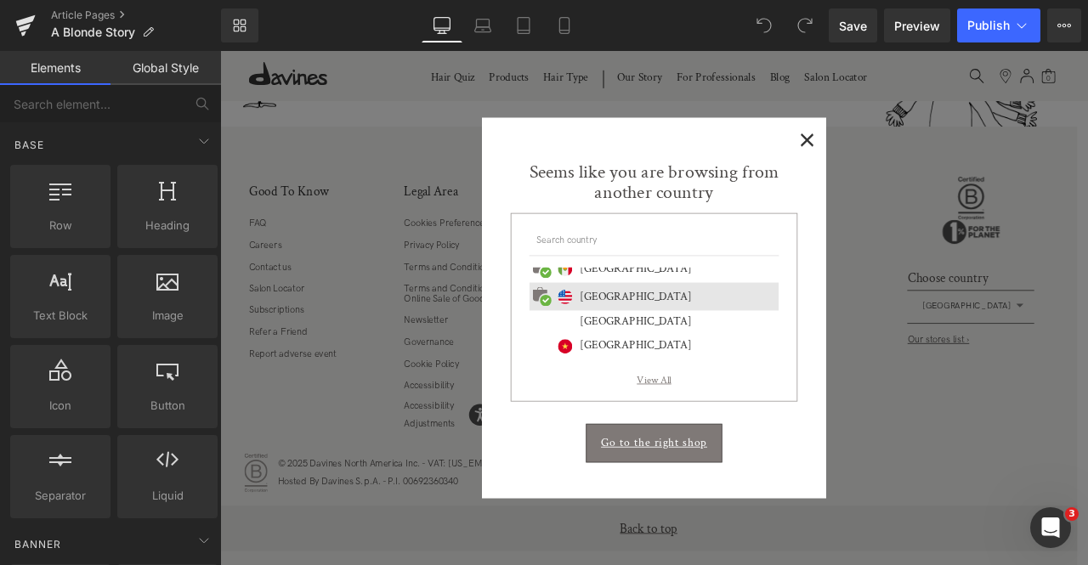
click at [913, 157] on span "×" at bounding box center [916, 154] width 18 height 21
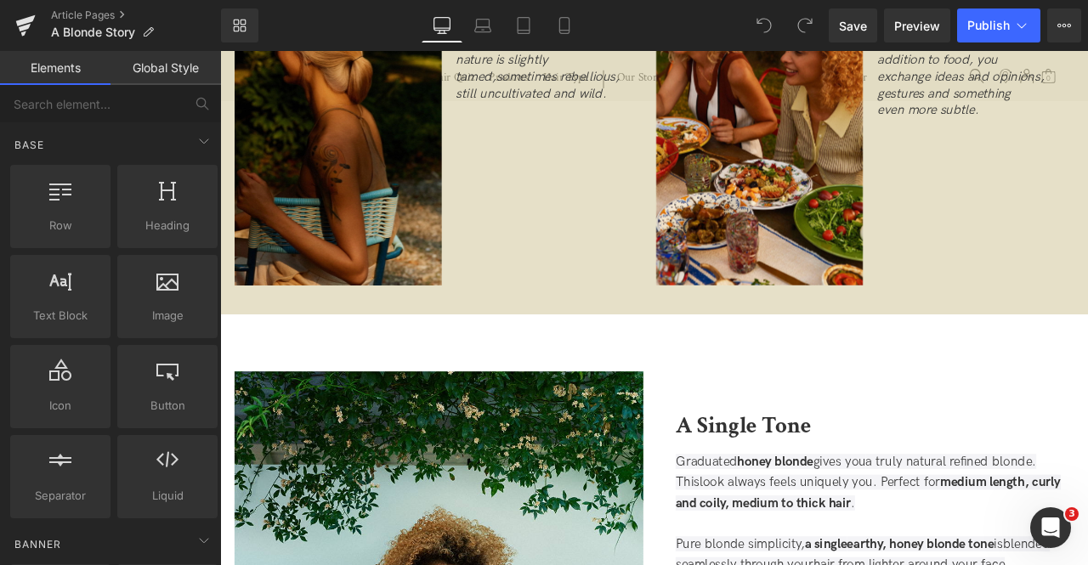
scroll to position [3337, 0]
